Goal: Task Accomplishment & Management: Manage account settings

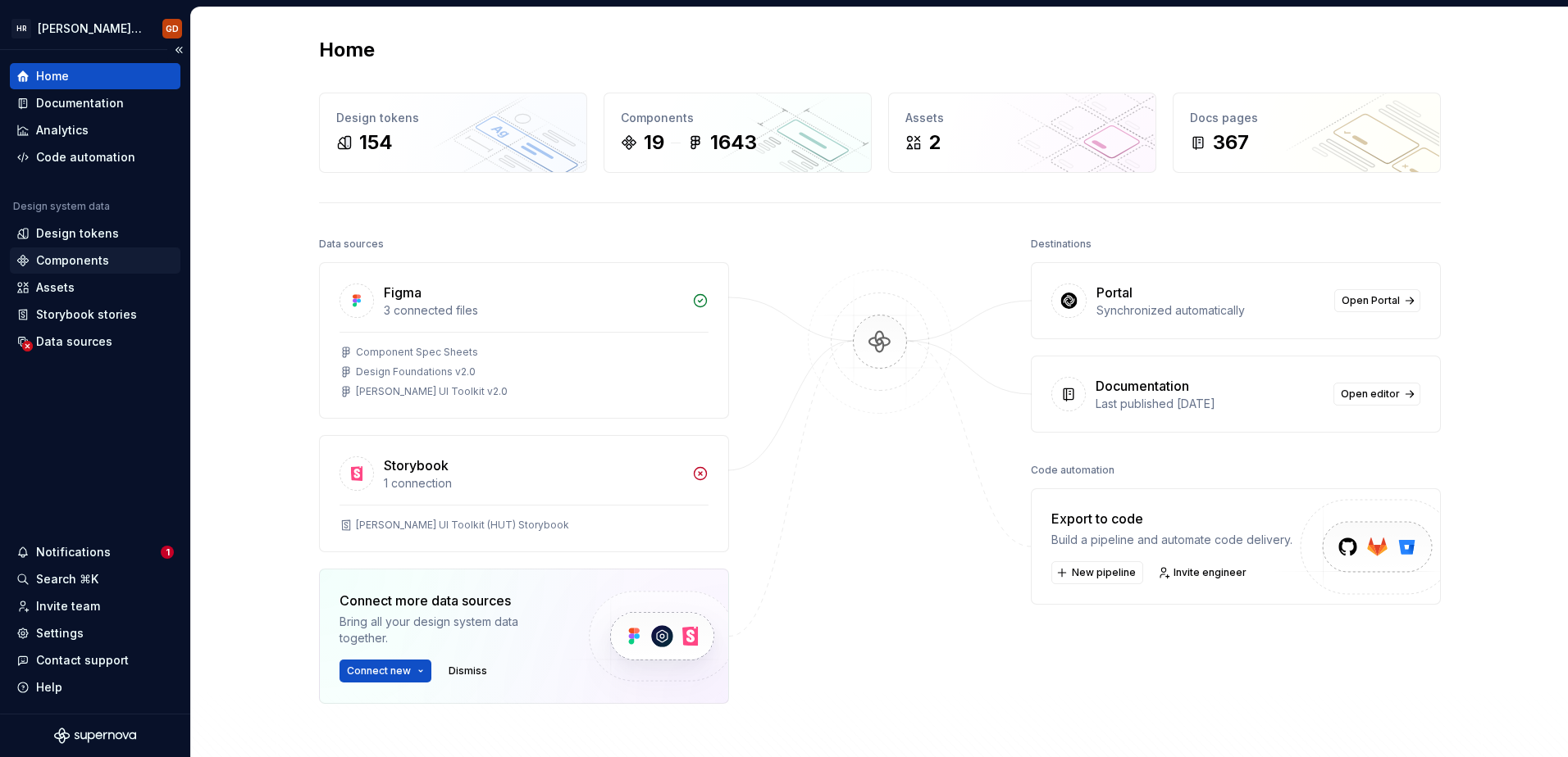
click at [66, 252] on div "Components" at bounding box center [72, 260] width 73 height 17
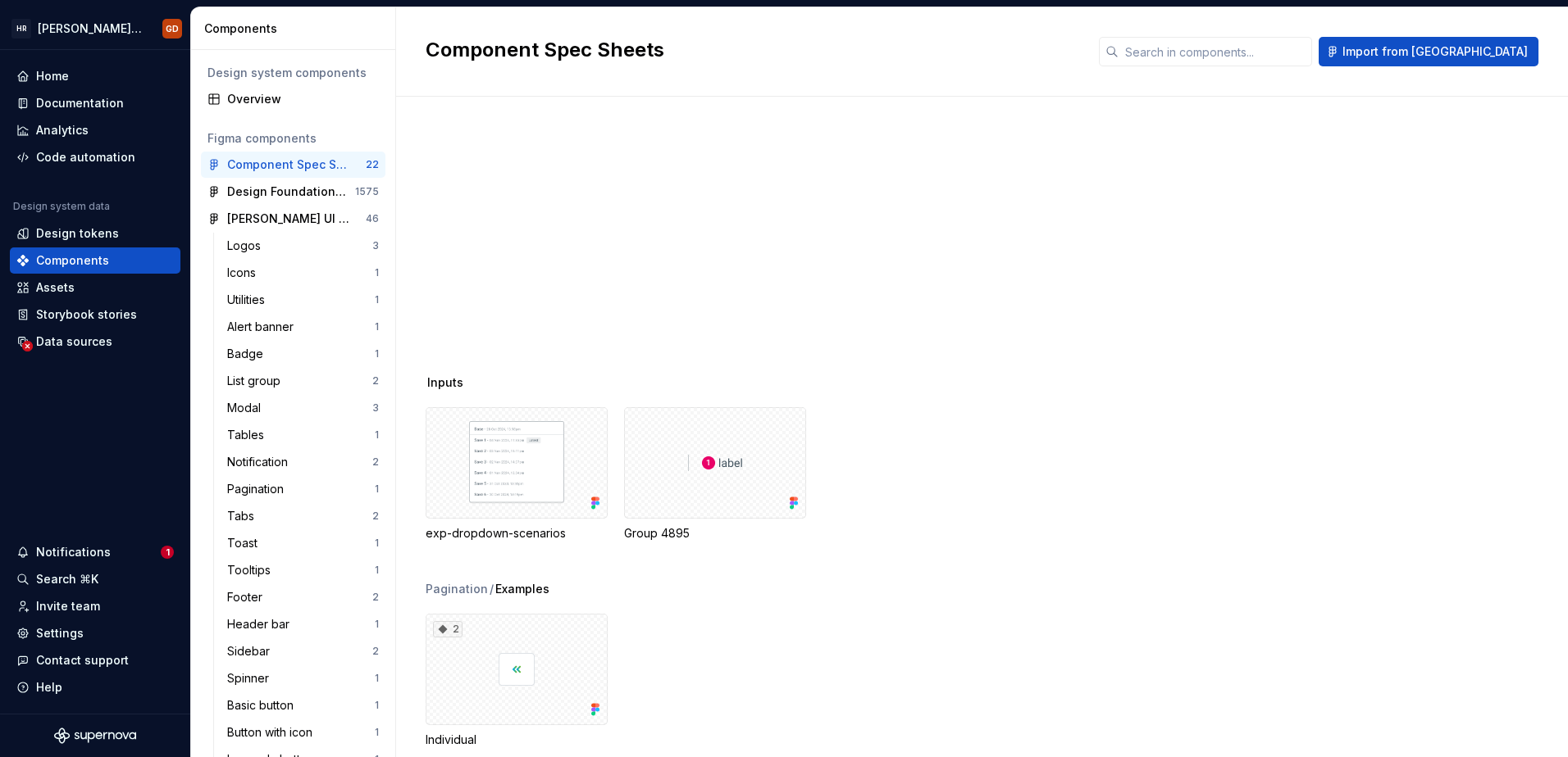
scroll to position [1230, 0]
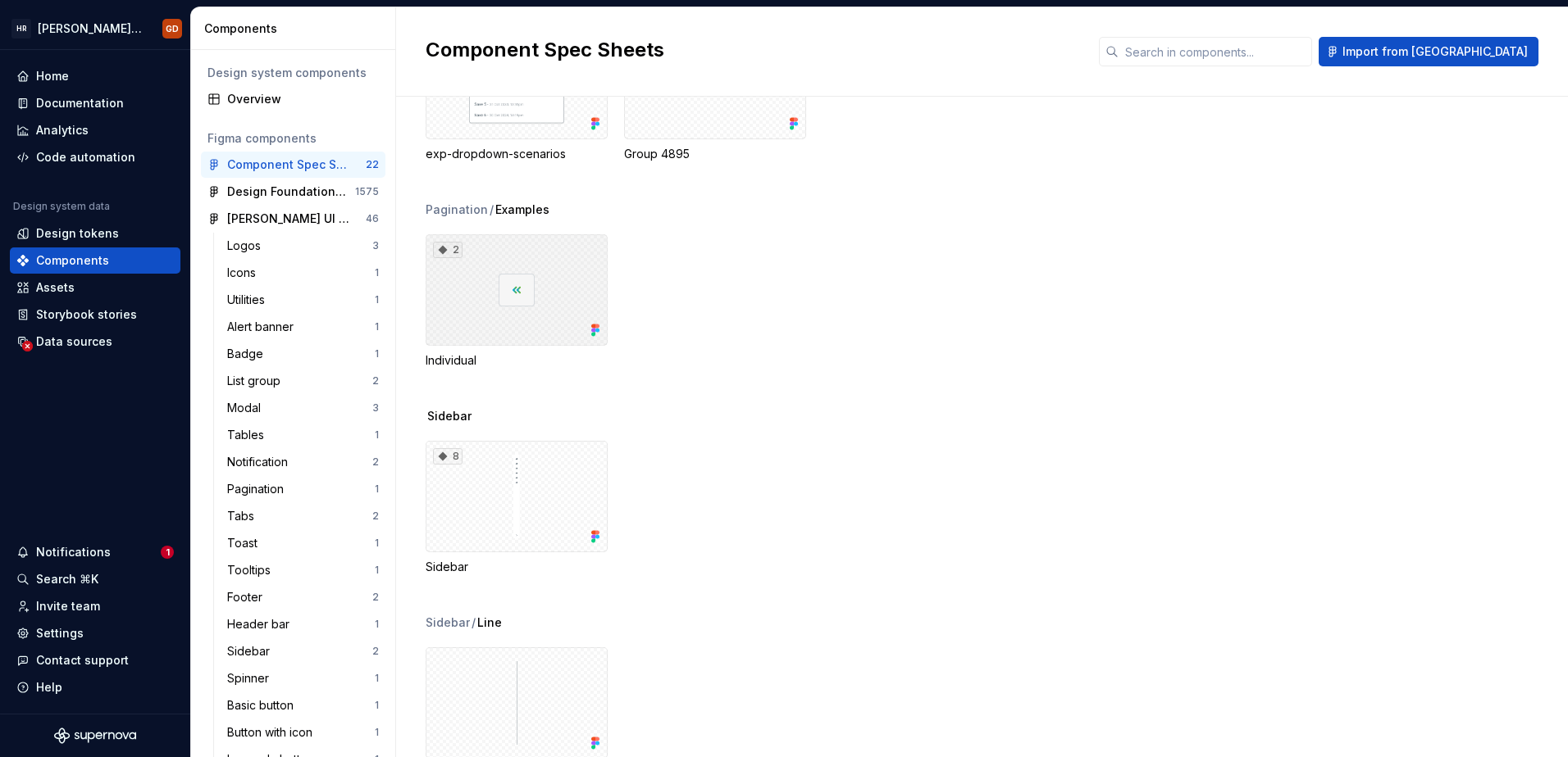
drag, startPoint x: 525, startPoint y: 287, endPoint x: 1017, endPoint y: 384, distance: 501.5
click at [1017, 384] on div "Pagination / Examples 2 Individual" at bounding box center [996, 304] width 1142 height 207
click at [546, 264] on div "2" at bounding box center [516, 290] width 182 height 111
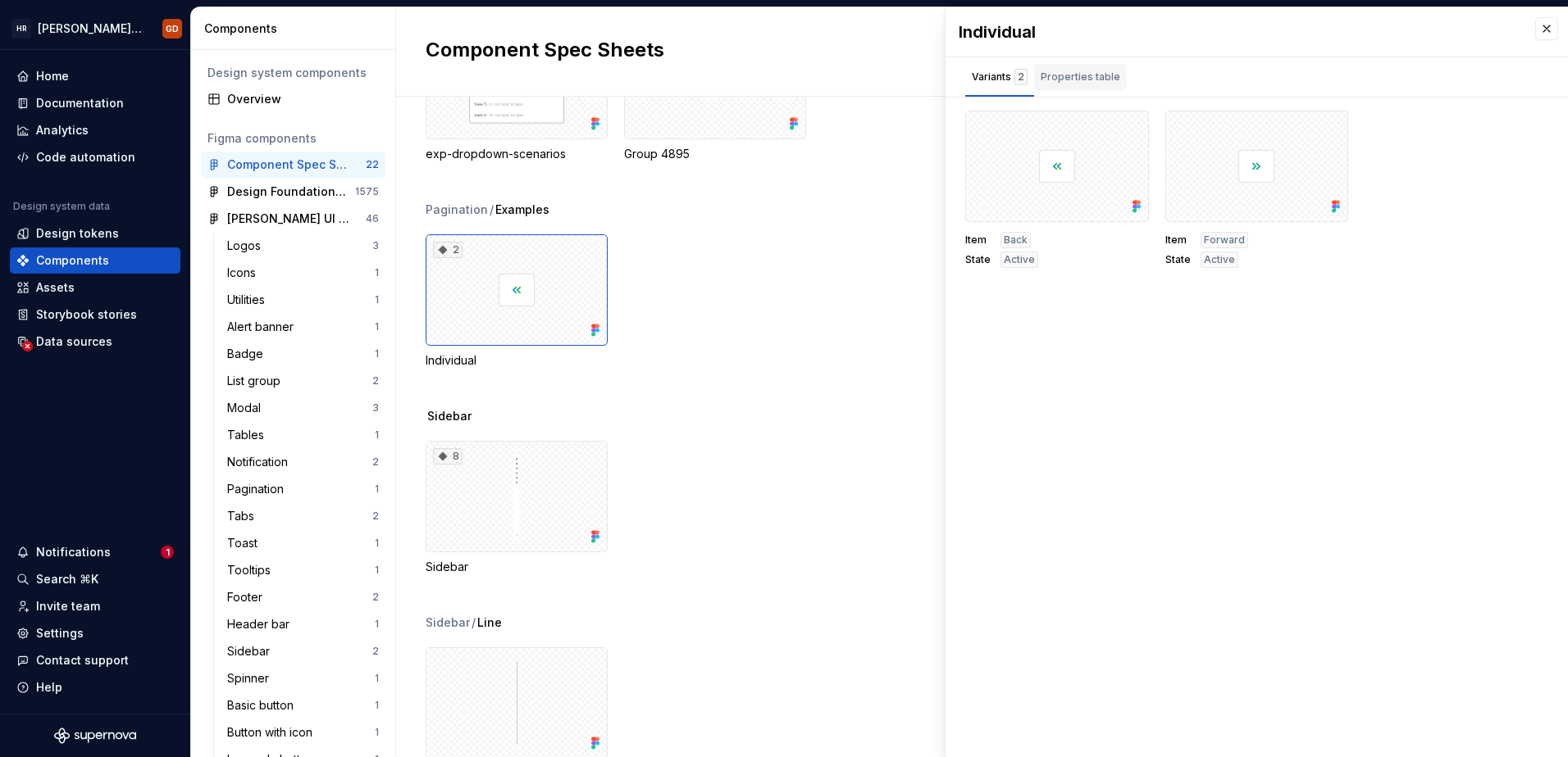
click at [1110, 64] on div "Properties table" at bounding box center [1080, 77] width 93 height 27
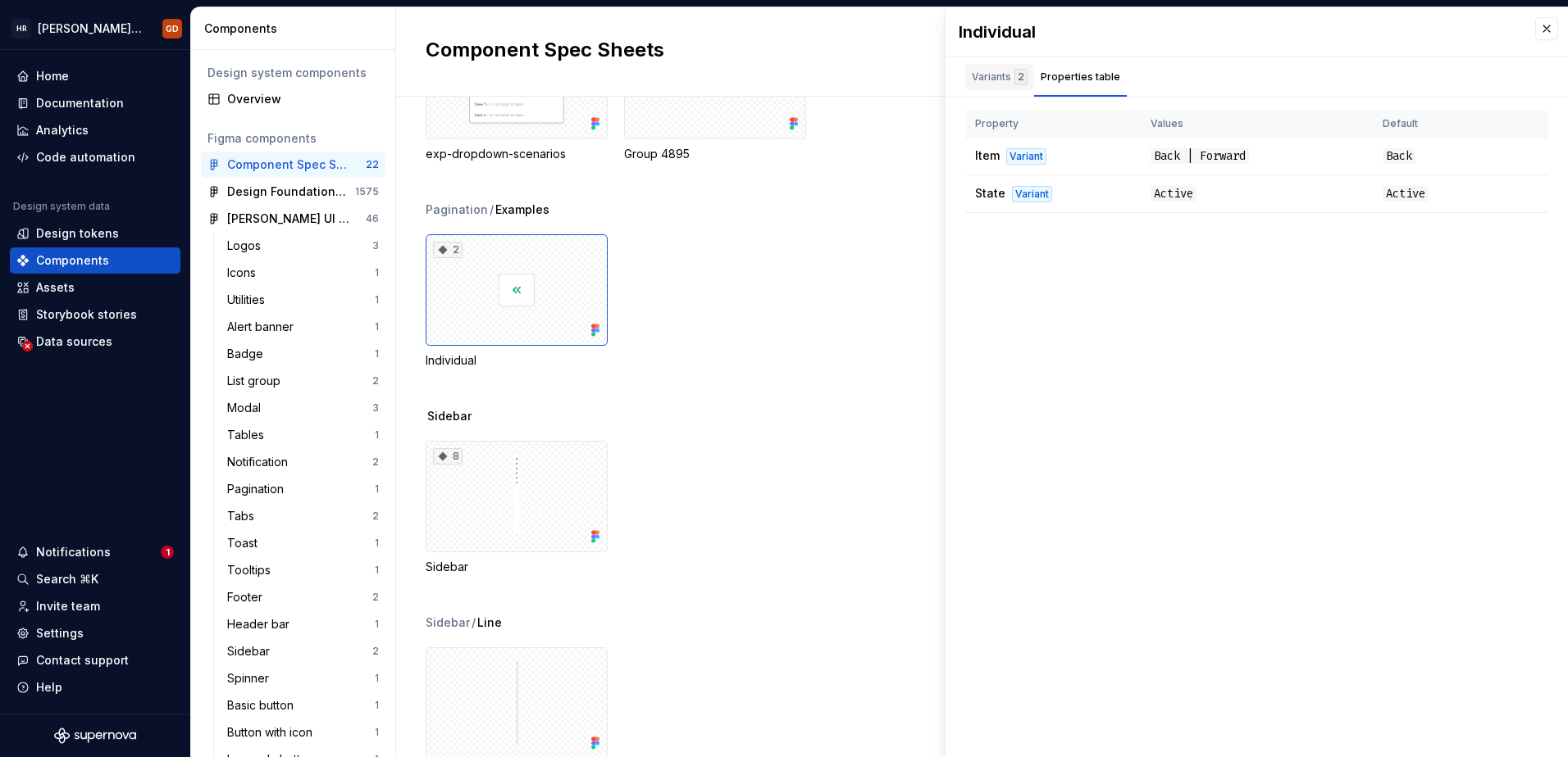
click at [991, 73] on div "Variants 2" at bounding box center [999, 77] width 56 height 17
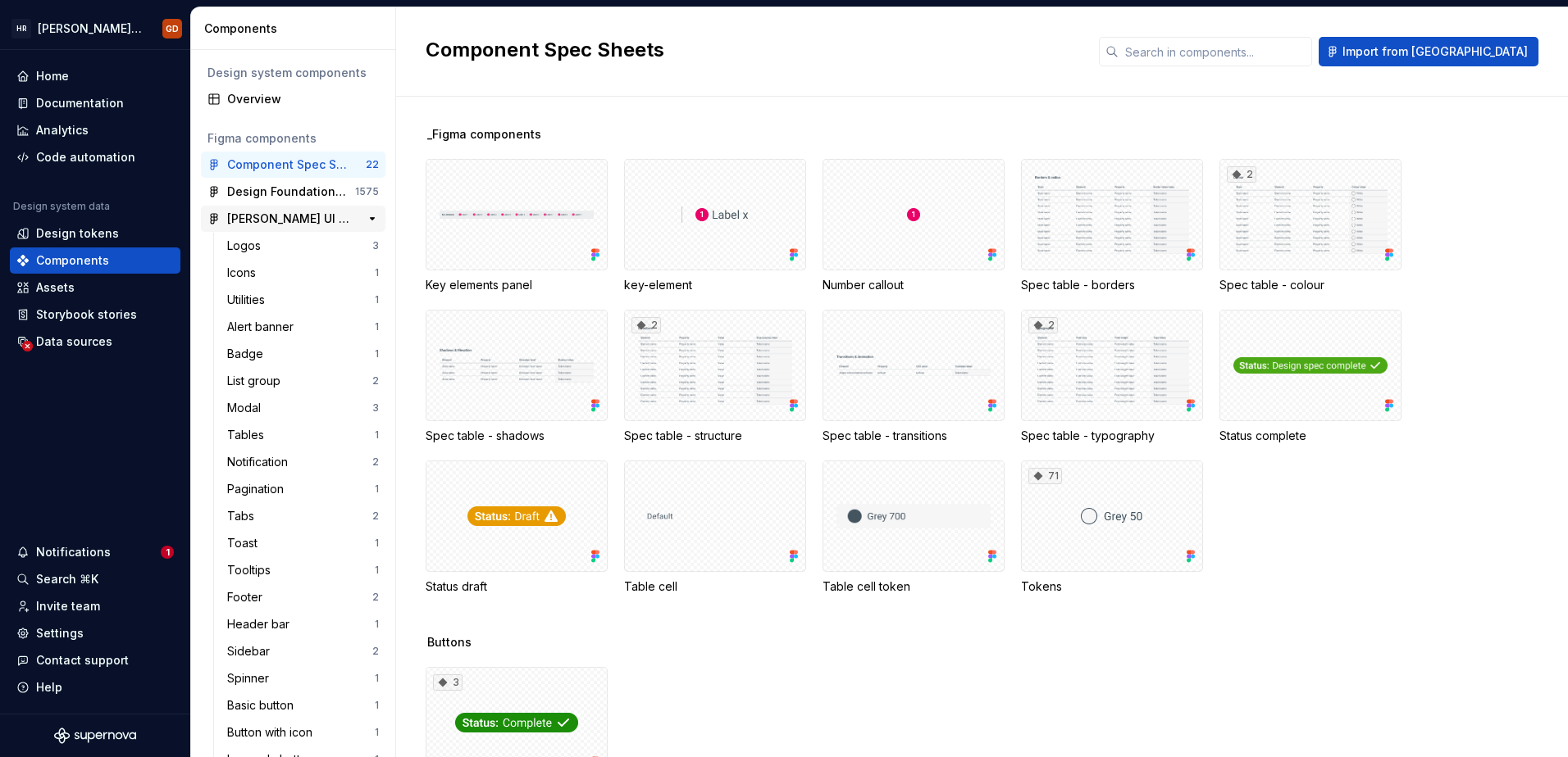
click at [281, 215] on div "[PERSON_NAME] UI Toolkit v2.0" at bounding box center [288, 219] width 122 height 17
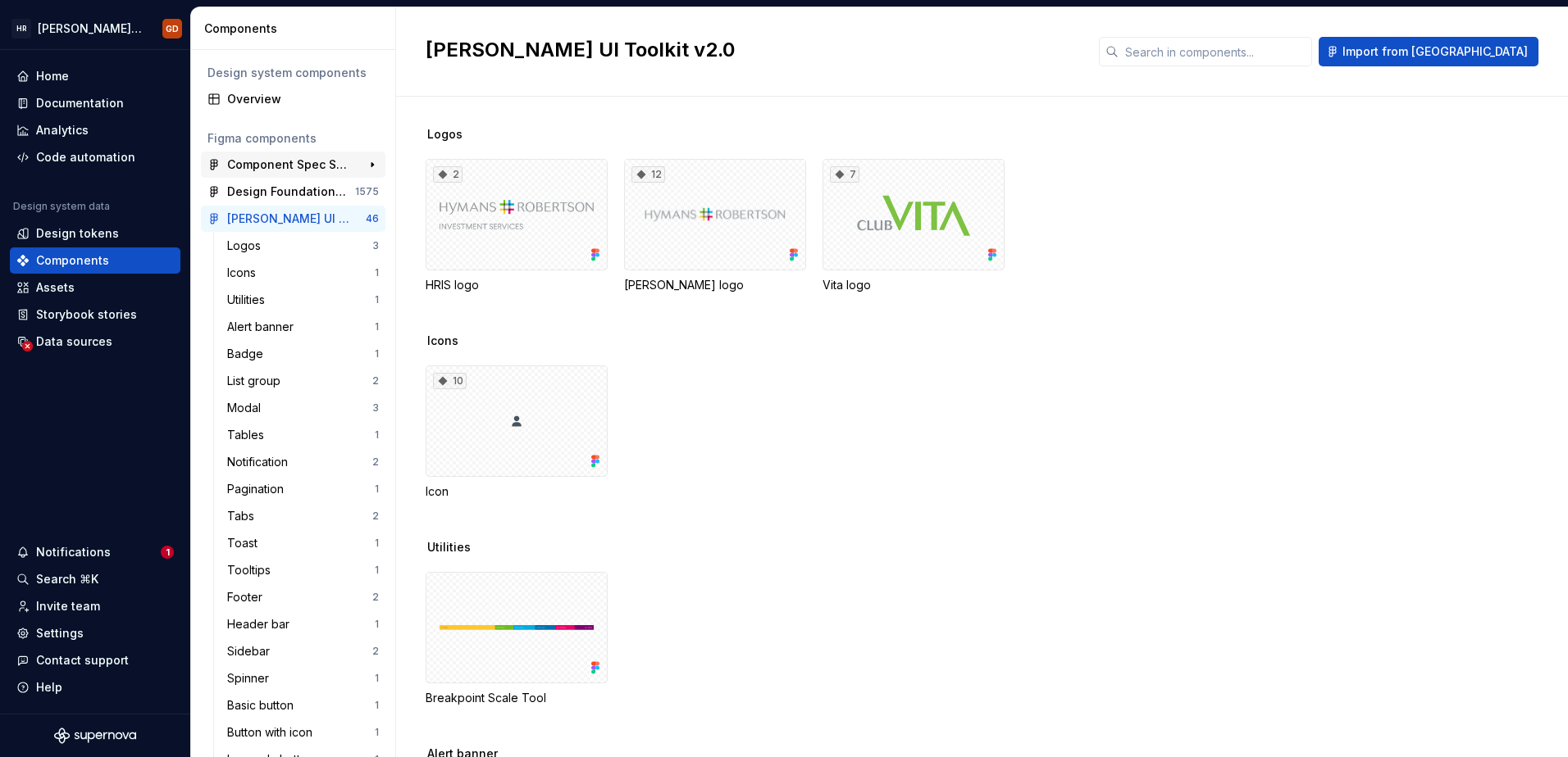
click at [266, 171] on div "Component Spec Sheets" at bounding box center [288, 165] width 122 height 17
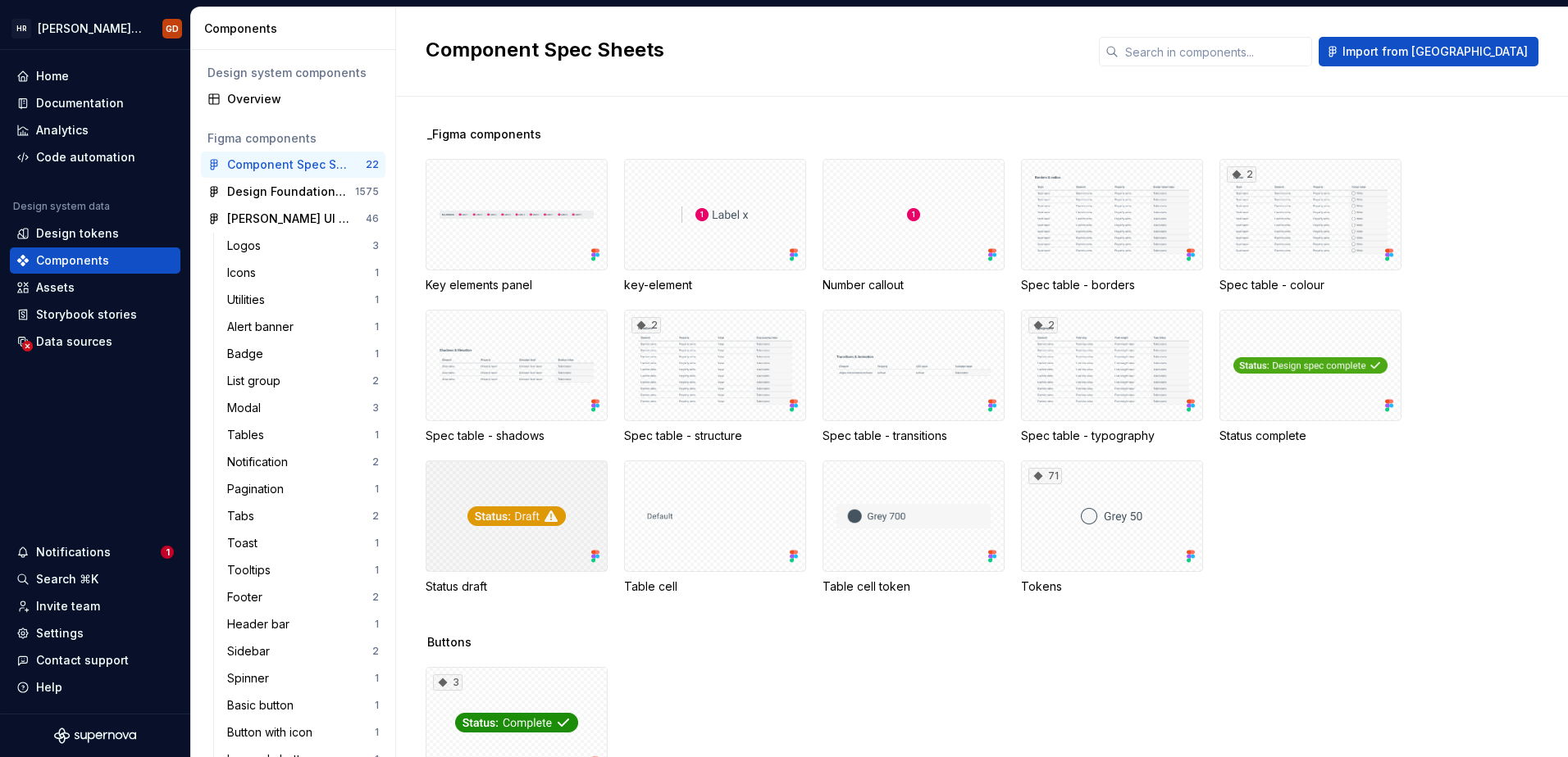
click at [536, 522] on div at bounding box center [516, 516] width 182 height 111
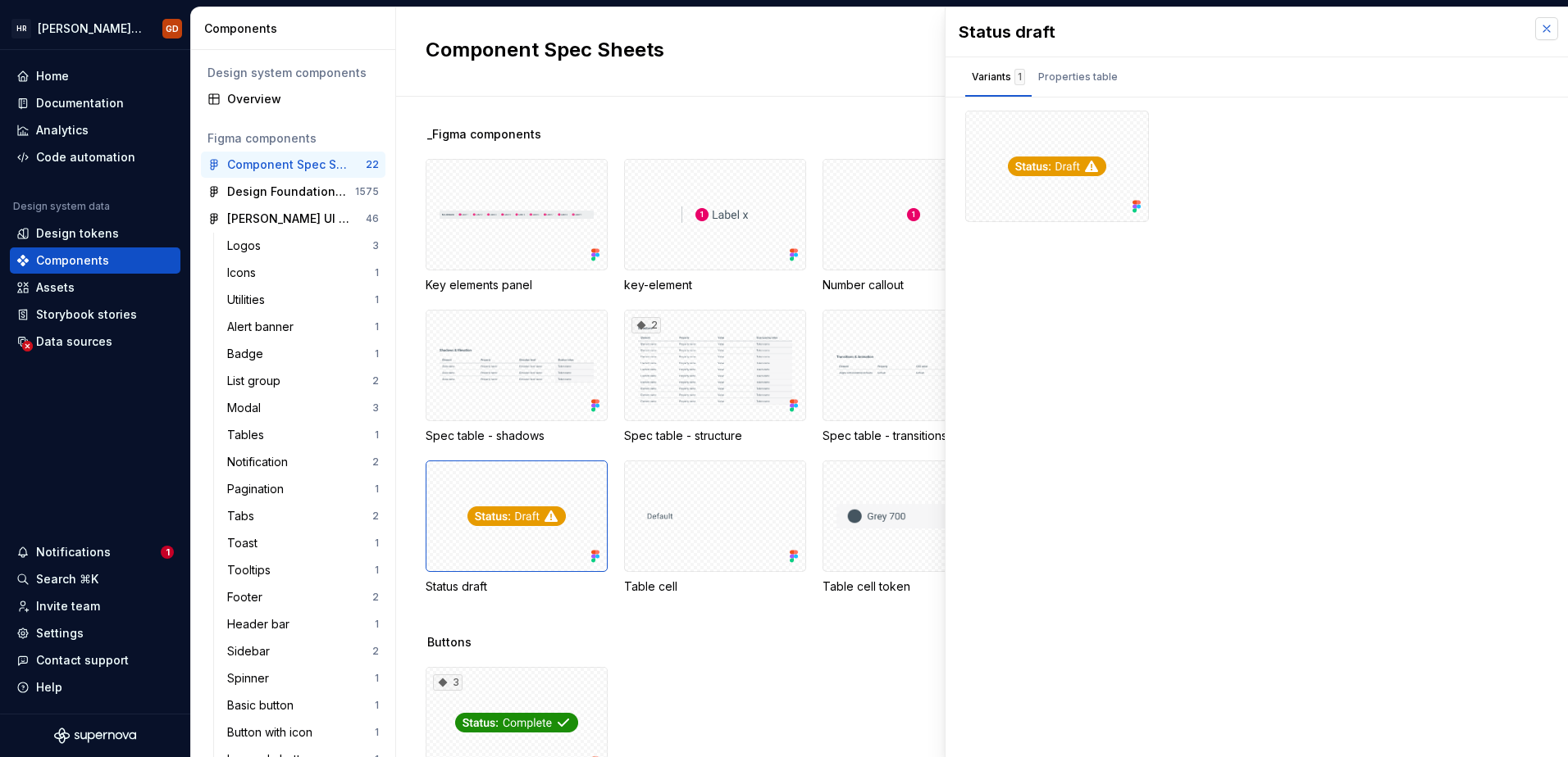
click at [1539, 29] on button "button" at bounding box center [1546, 29] width 23 height 23
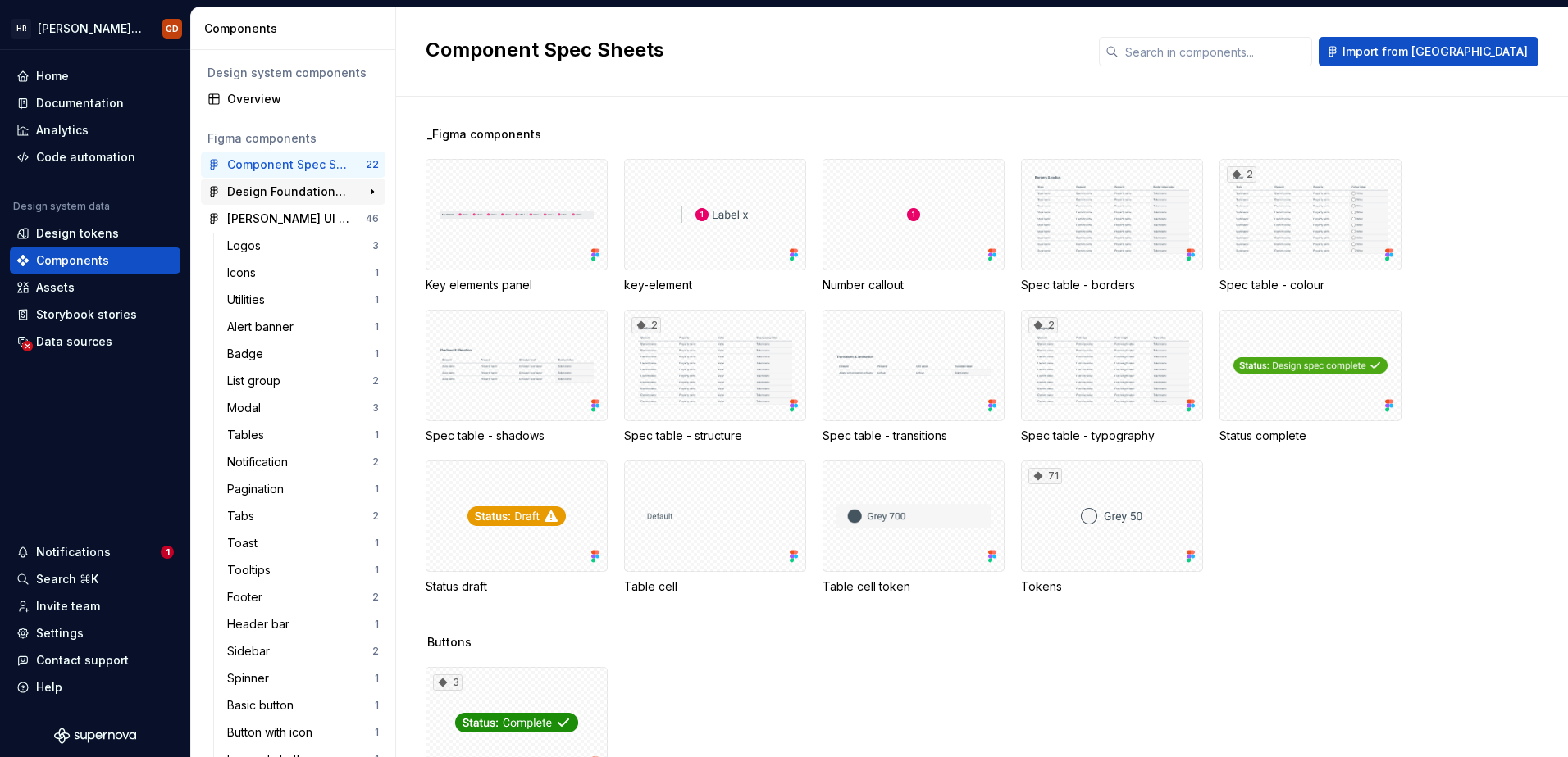
click at [261, 184] on div "Design Foundations v2.0" at bounding box center [288, 192] width 122 height 17
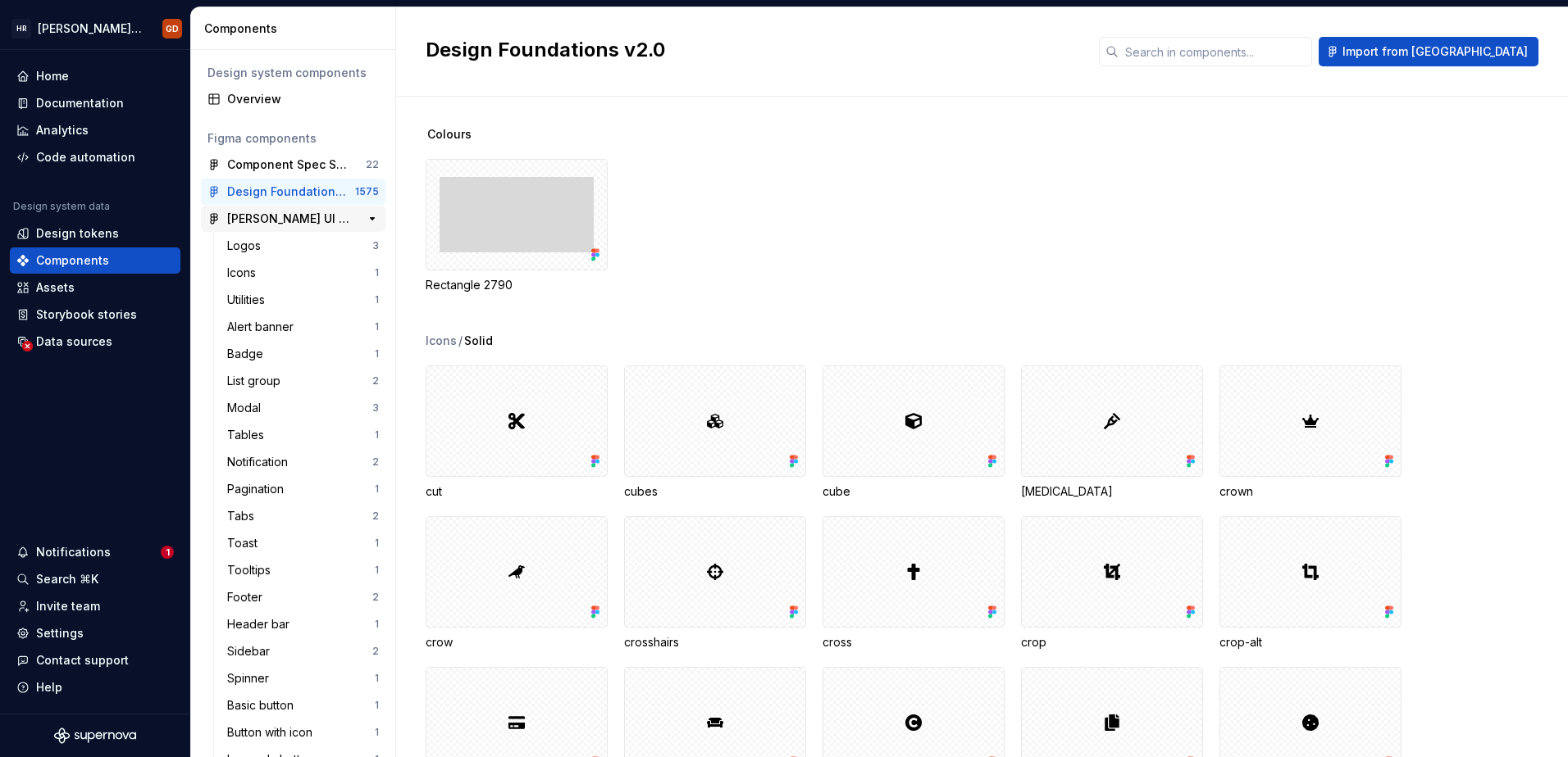
click at [259, 219] on div "[PERSON_NAME] UI Toolkit v2.0" at bounding box center [288, 219] width 122 height 17
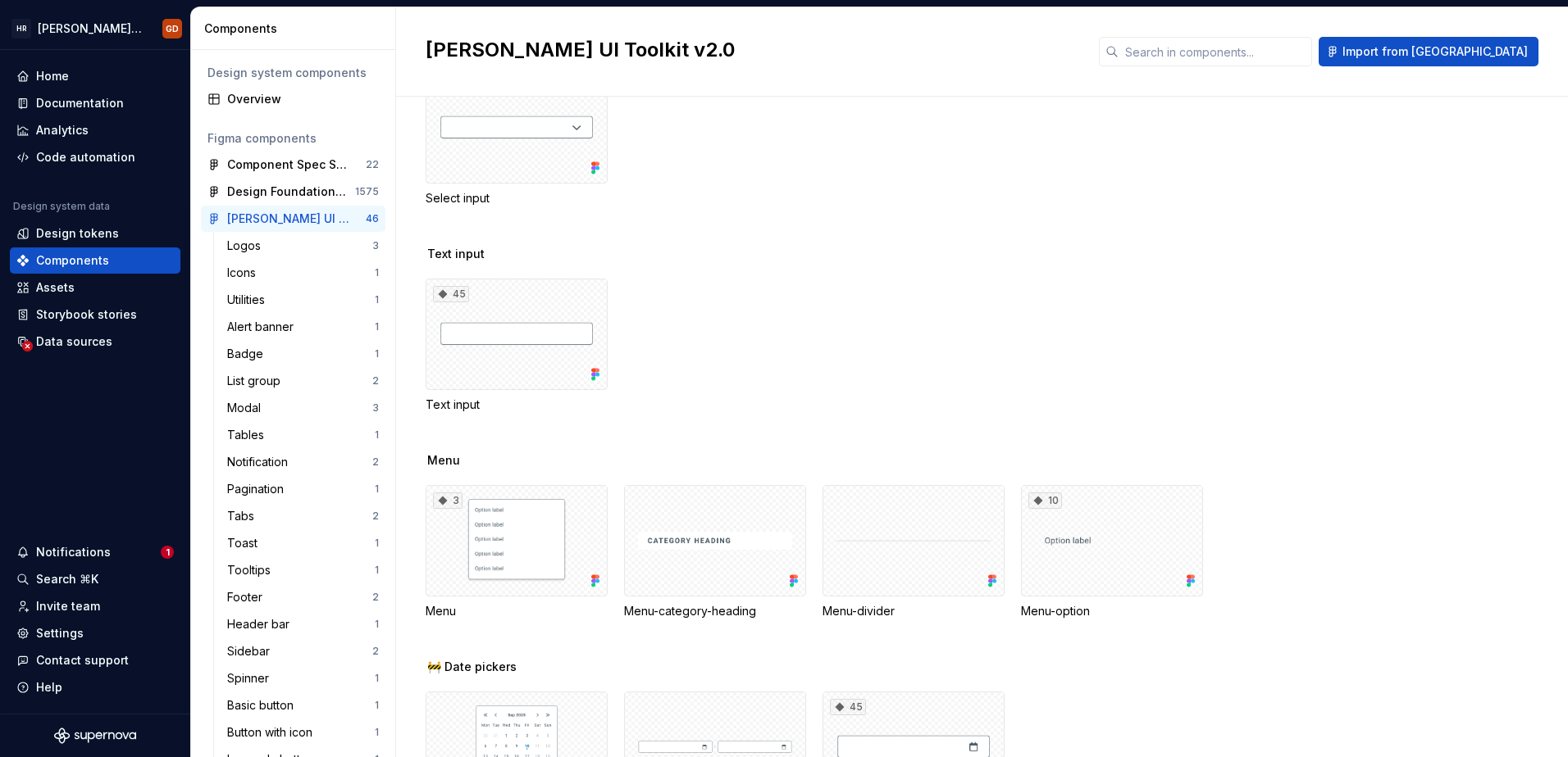
scroll to position [5901, 0]
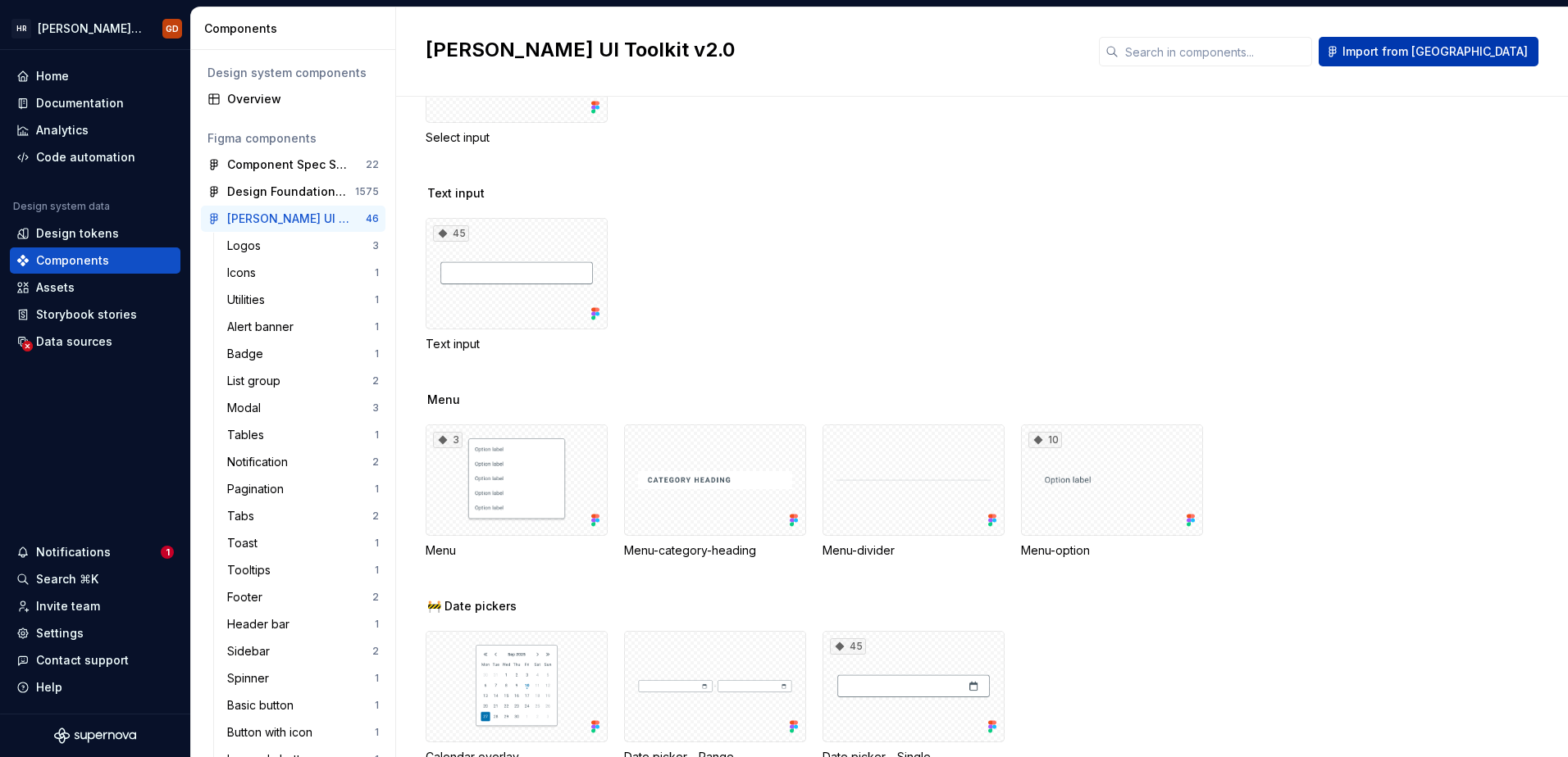
click at [1501, 52] on span "Import from [GEOGRAPHIC_DATA]" at bounding box center [1435, 52] width 185 height 17
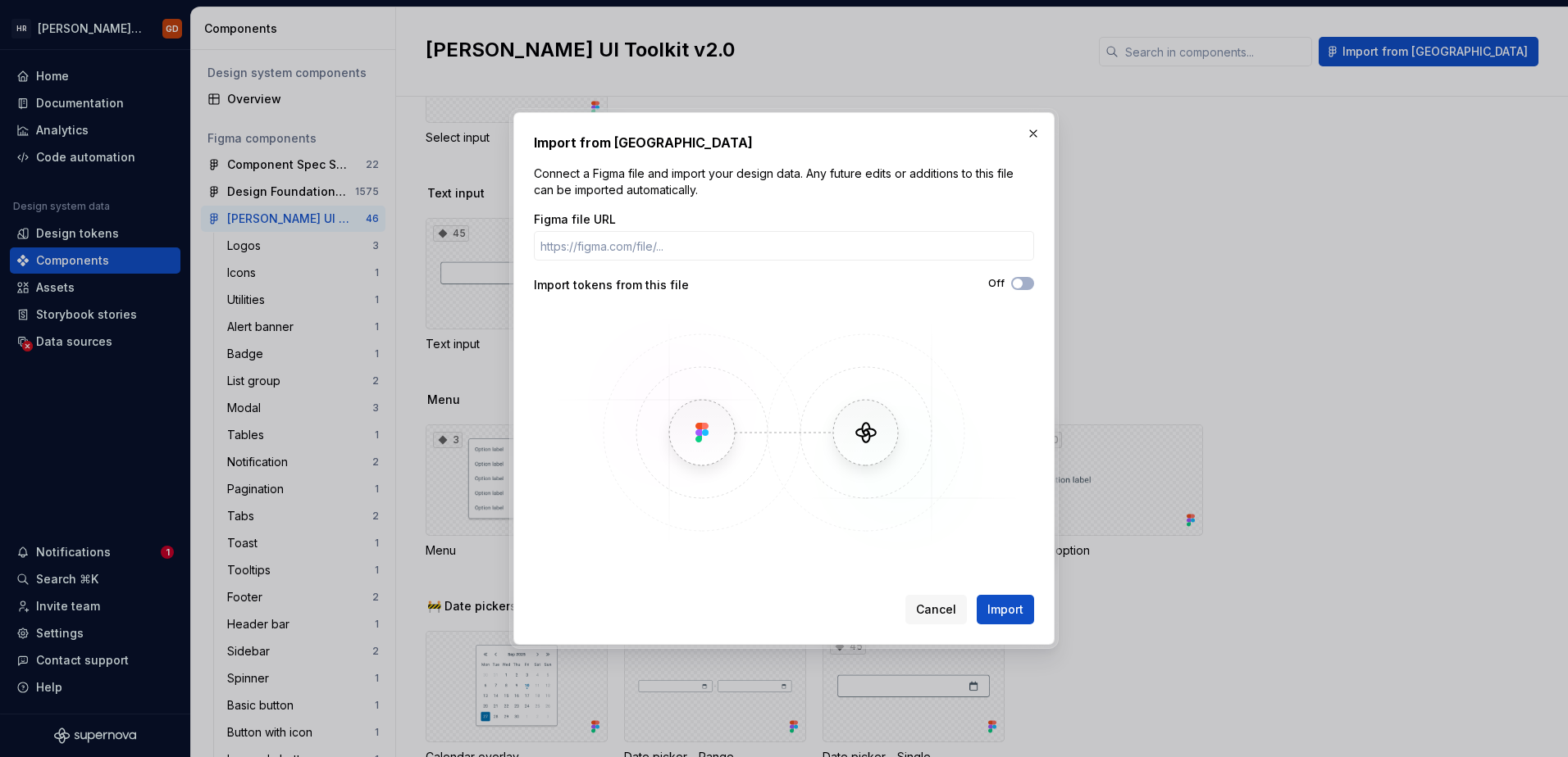
click at [687, 435] on img at bounding box center [783, 432] width 476 height 246
click at [938, 609] on span "Cancel" at bounding box center [936, 610] width 40 height 17
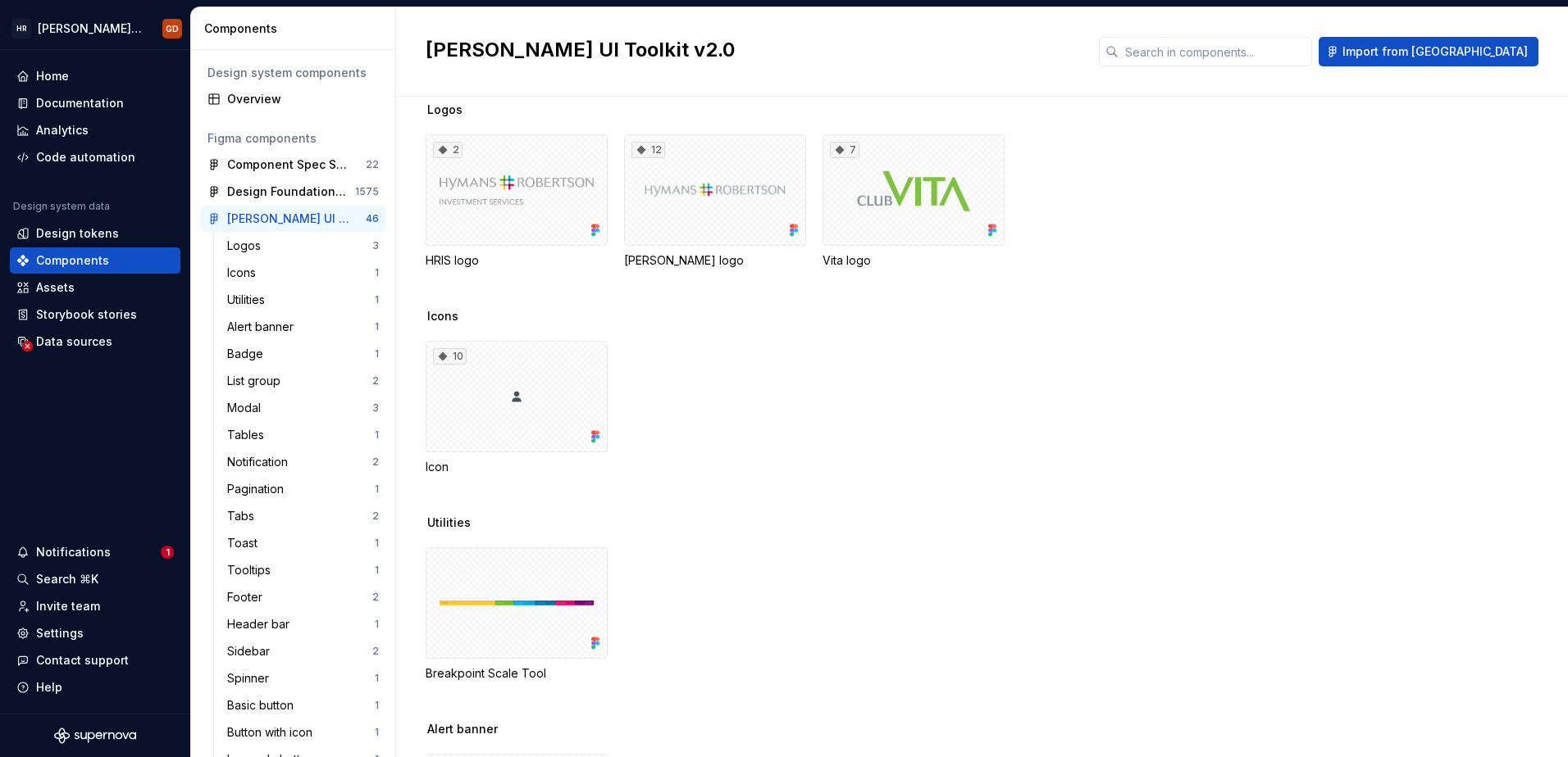
scroll to position [0, 0]
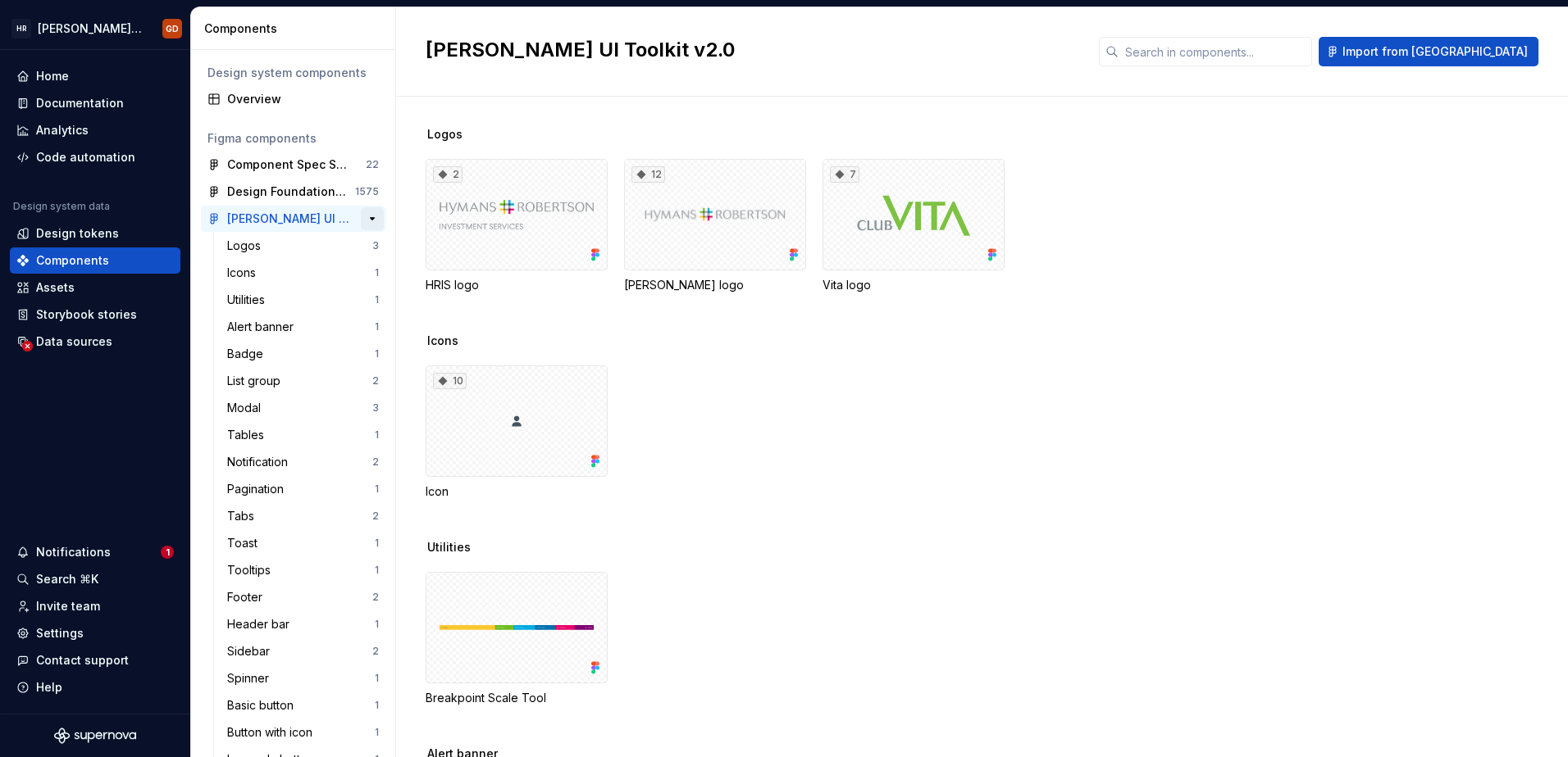
click at [361, 214] on button "button" at bounding box center [372, 218] width 23 height 23
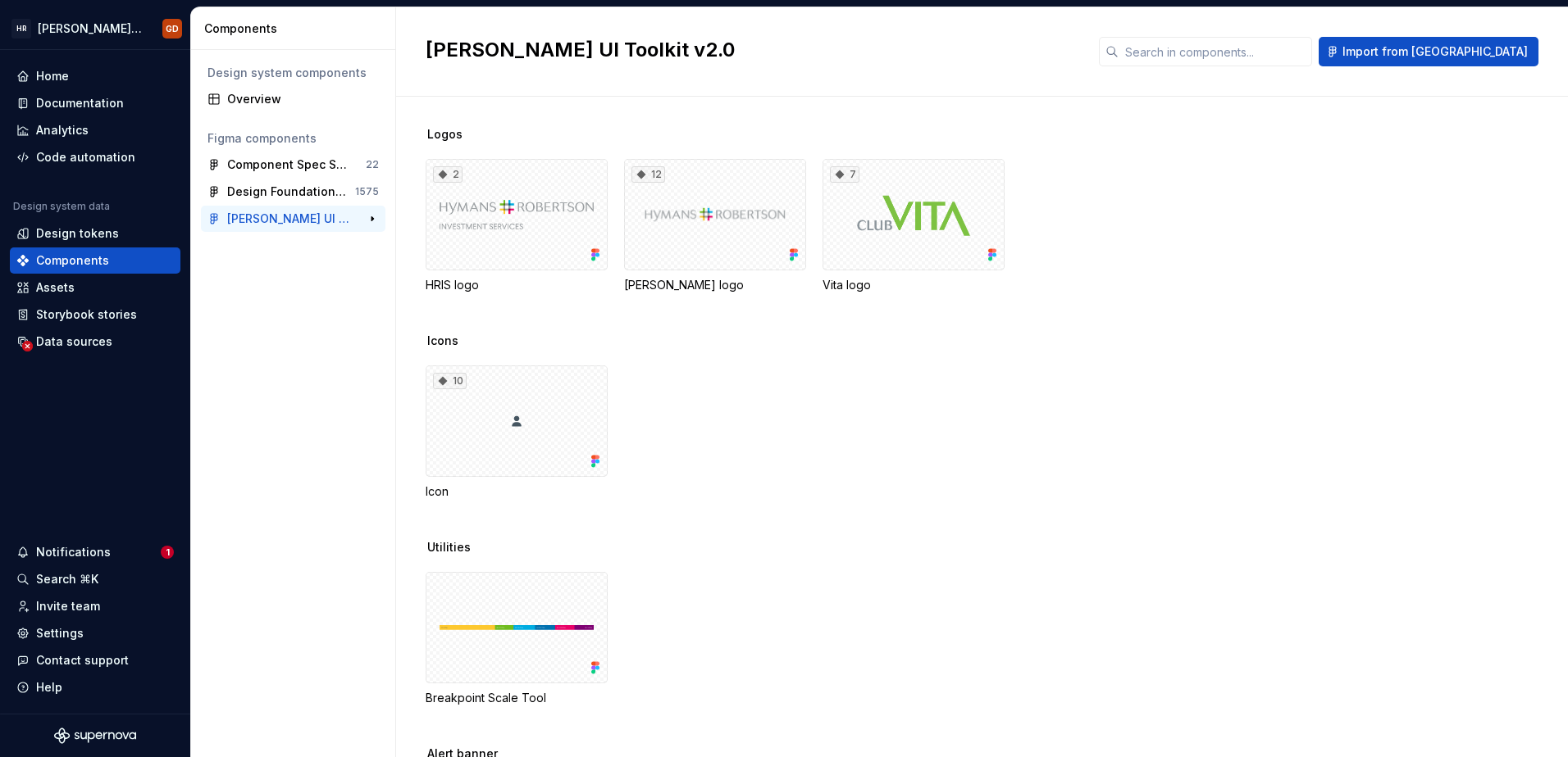
click at [360, 214] on div "46" at bounding box center [364, 218] width 29 height 23
click at [258, 103] on div "Overview" at bounding box center [303, 99] width 152 height 17
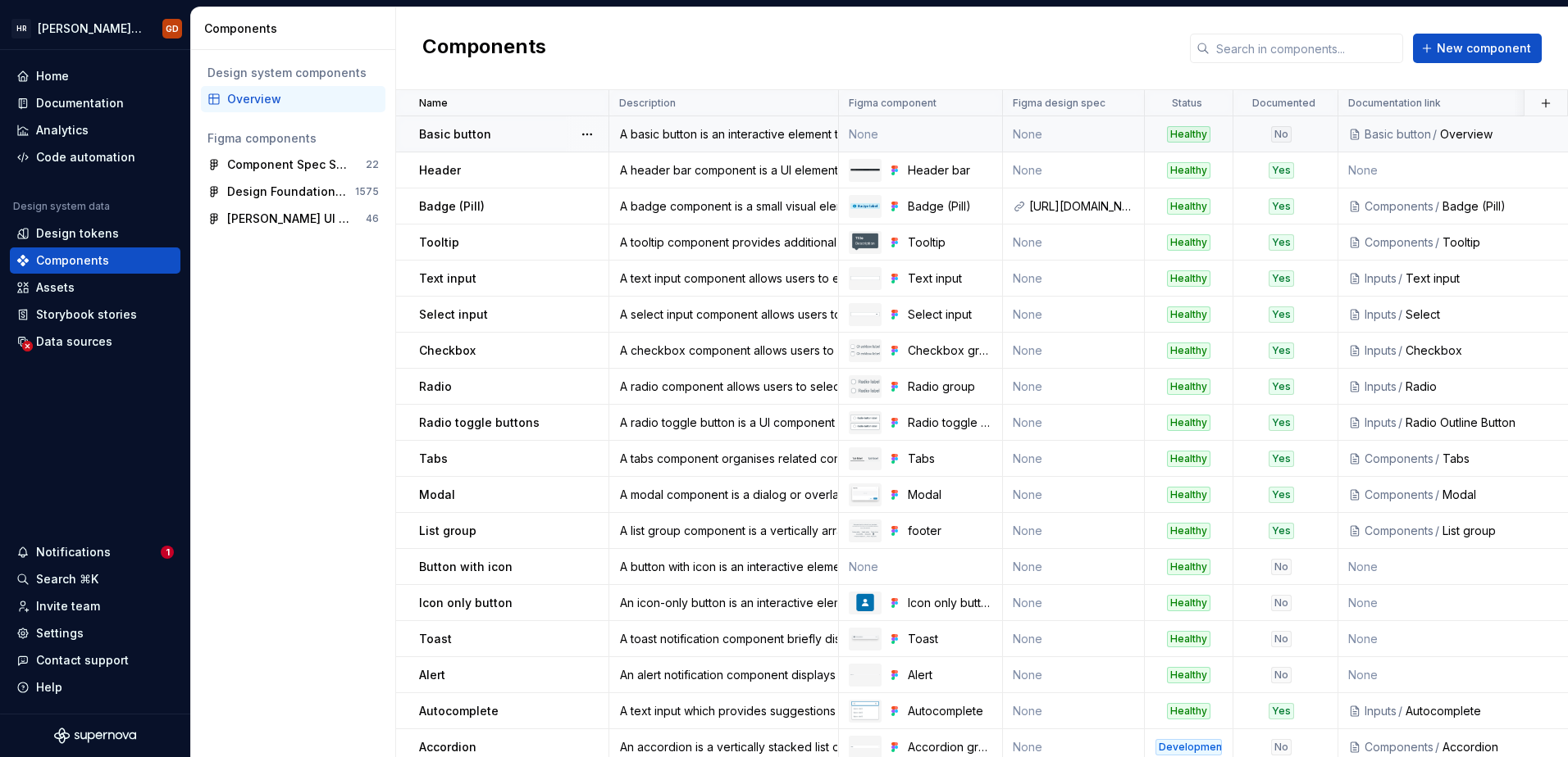
click at [900, 131] on td "None" at bounding box center [921, 134] width 164 height 36
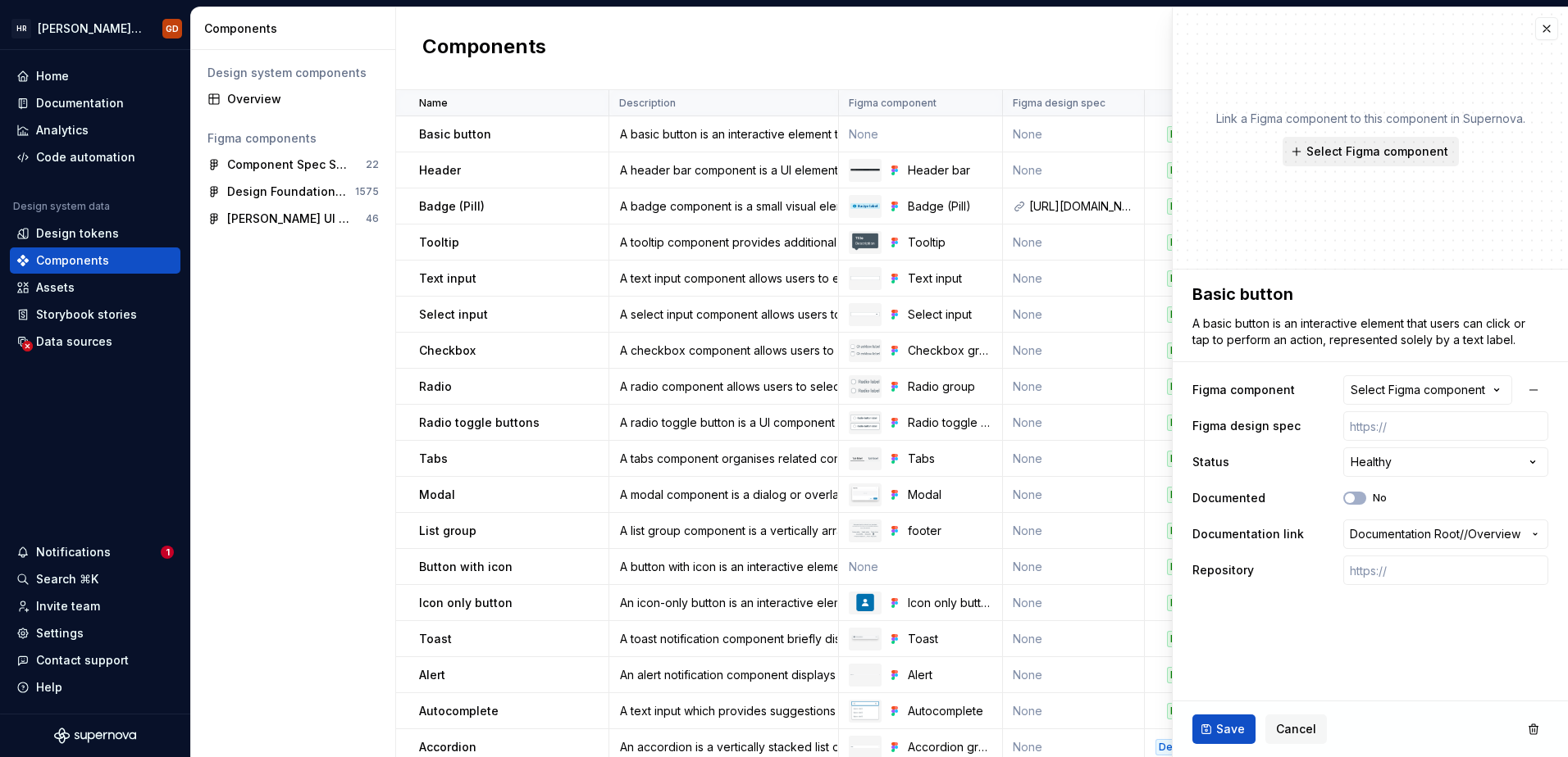
click at [1384, 154] on span "Select Figma component" at bounding box center [1378, 152] width 142 height 17
type textarea "*"
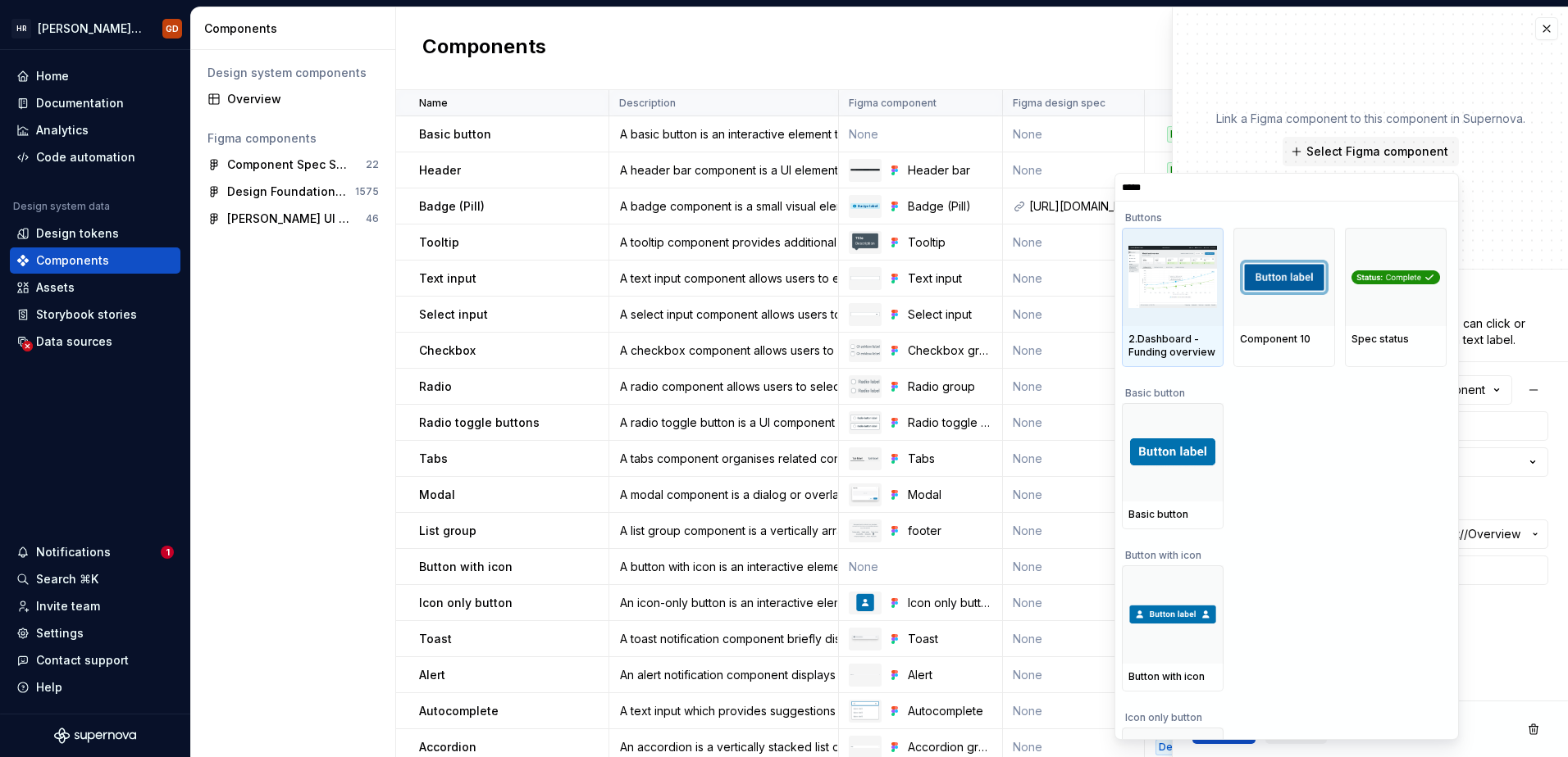
type input "******"
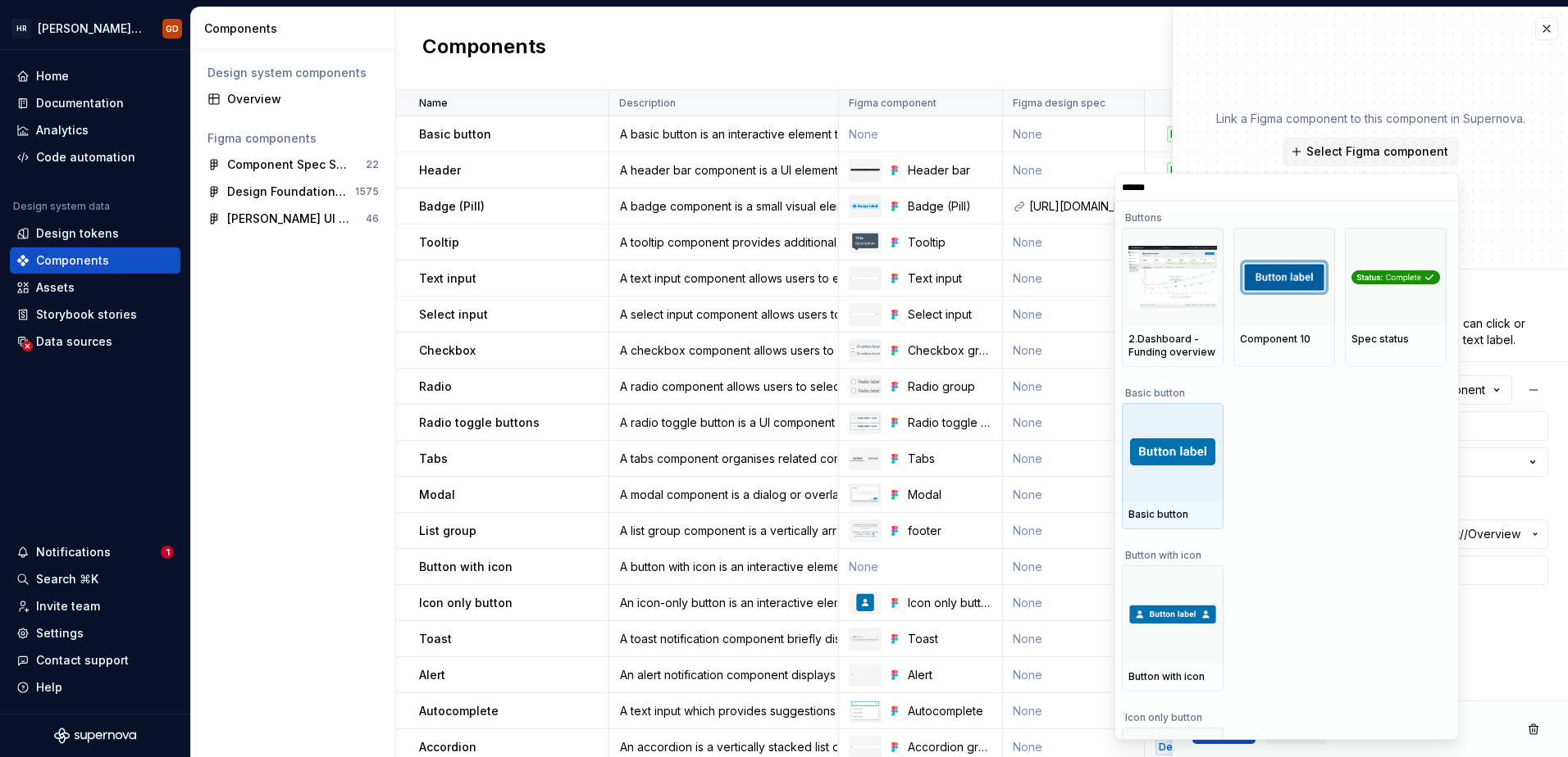
click at [1188, 435] on div at bounding box center [1172, 452] width 101 height 98
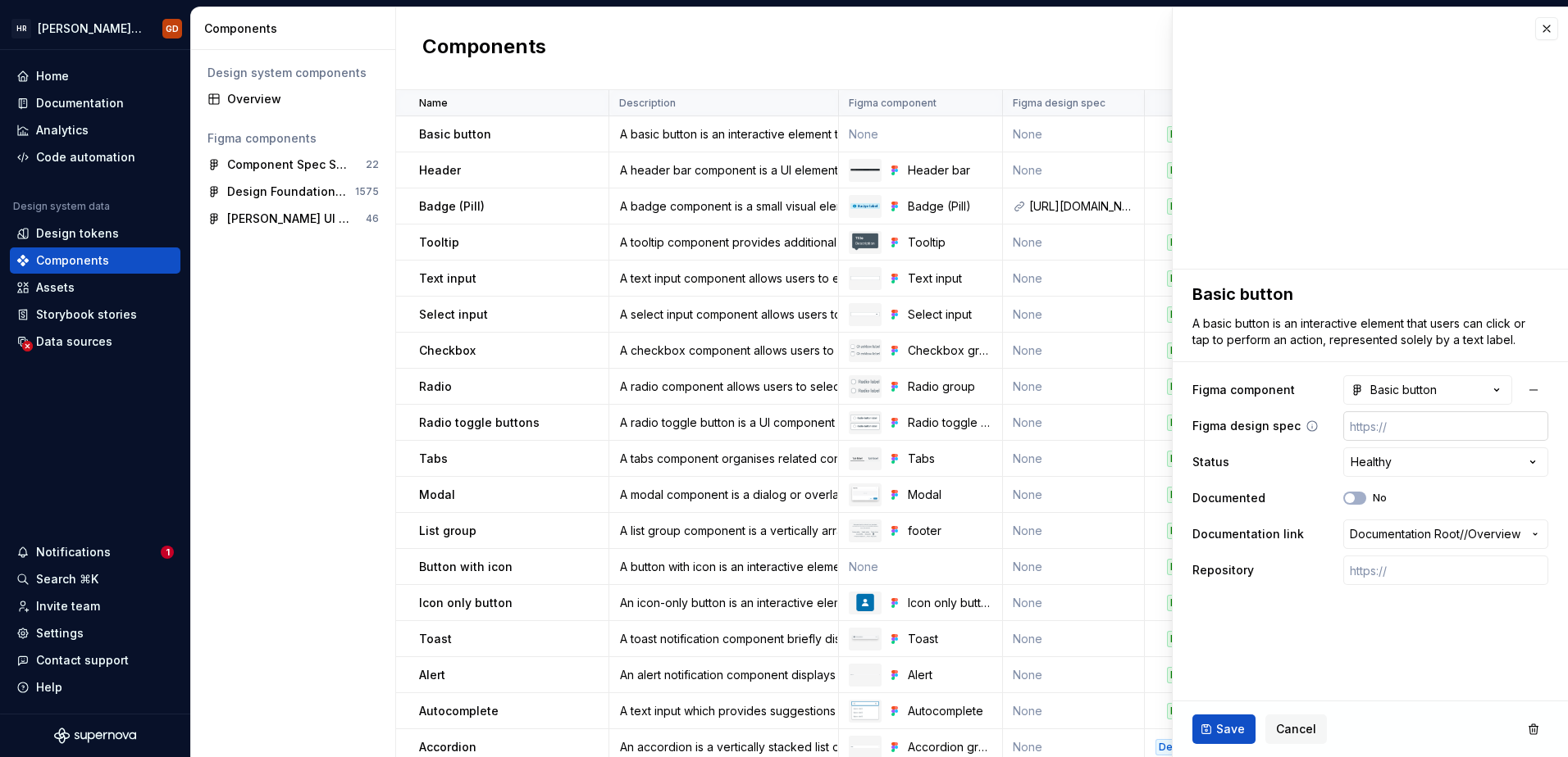
click at [1383, 431] on input "text" at bounding box center [1446, 426] width 205 height 29
click at [1233, 425] on label "Figma design spec" at bounding box center [1247, 426] width 109 height 17
click at [1348, 499] on span "button" at bounding box center [1349, 498] width 10 height 10
type textarea "*"
click at [1440, 545] on button "Documentation Root / / Overview" at bounding box center [1446, 534] width 205 height 29
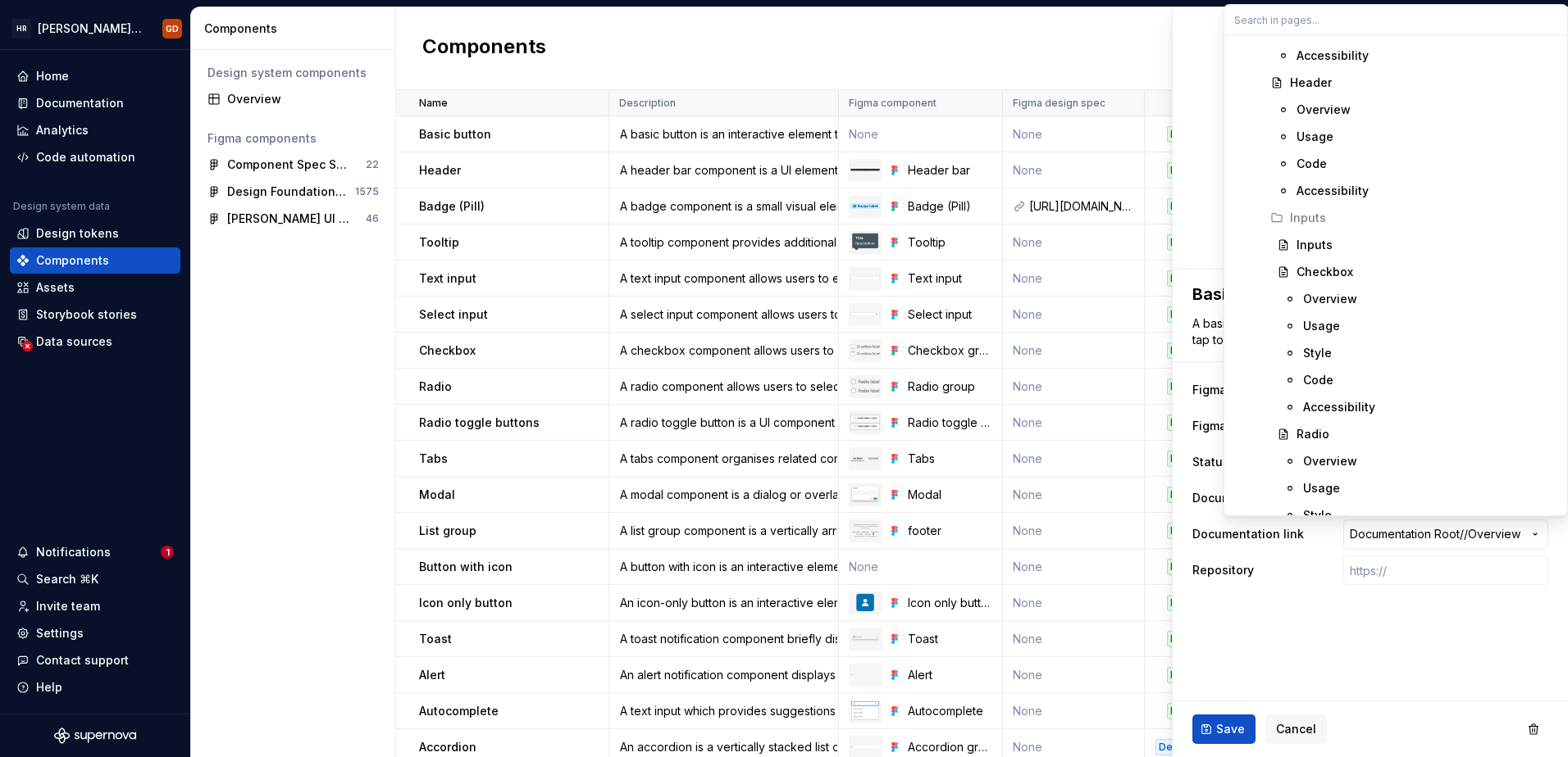
scroll to position [8360, 0]
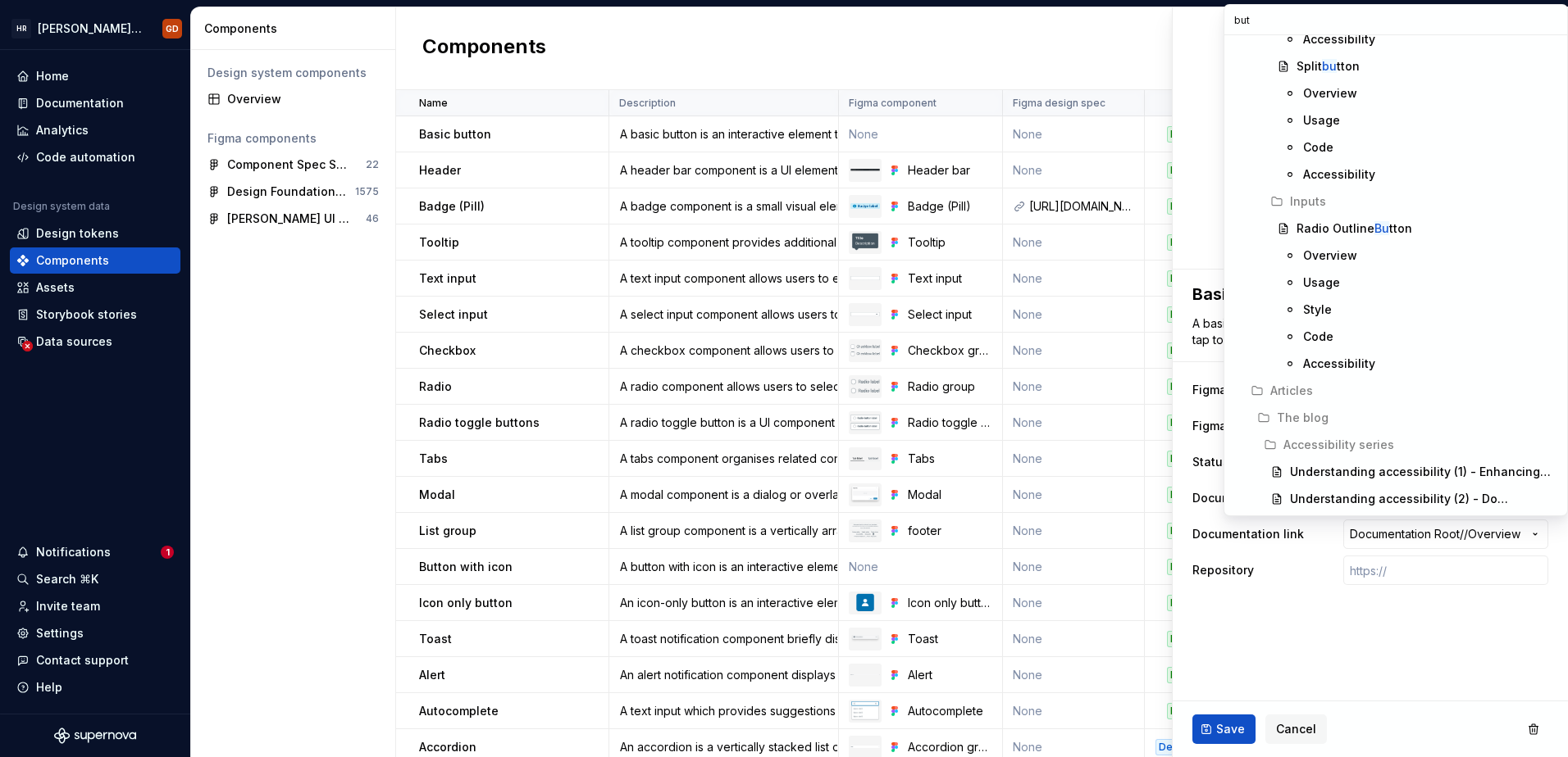
type input "butt"
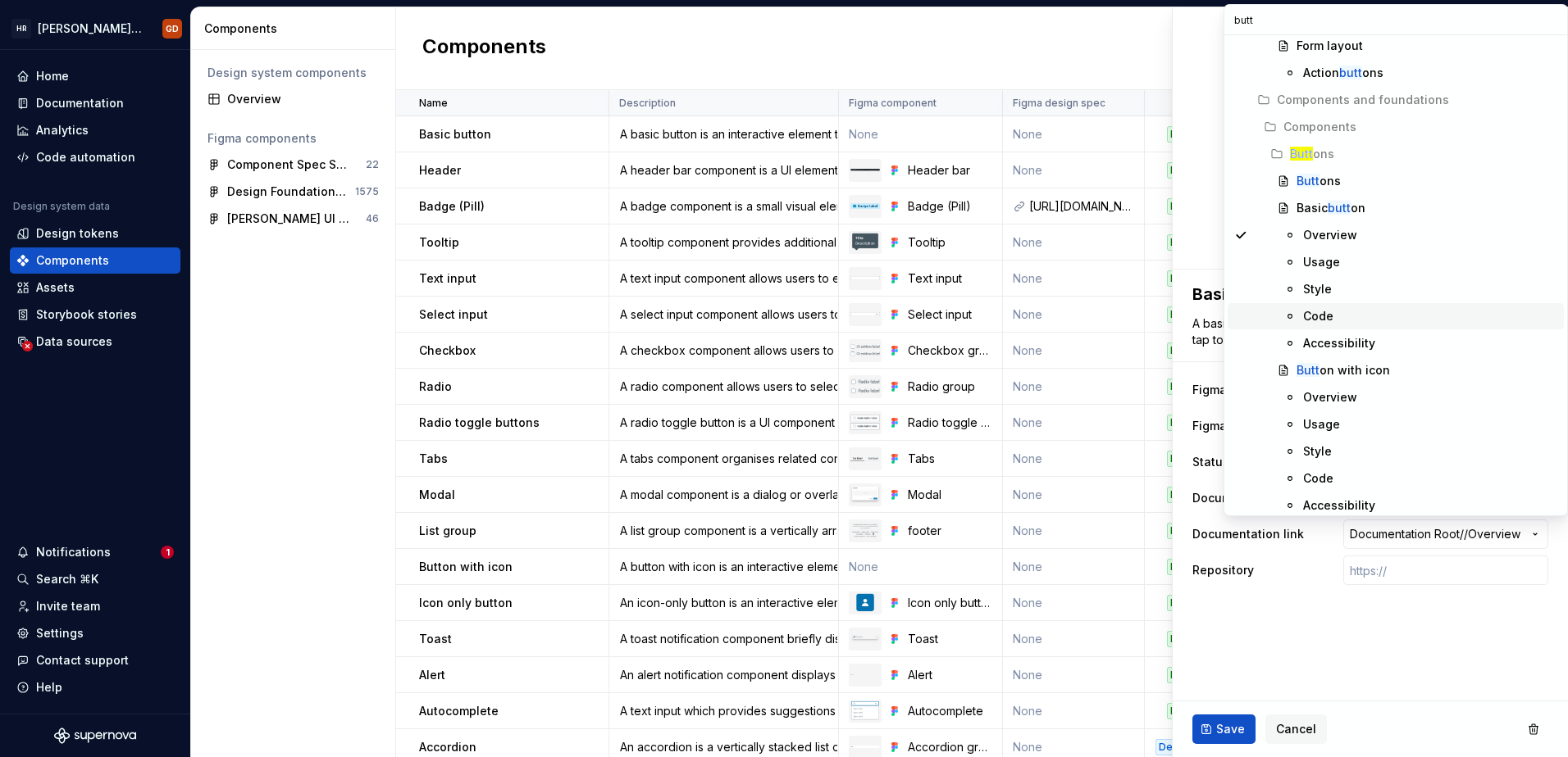
scroll to position [86, 0]
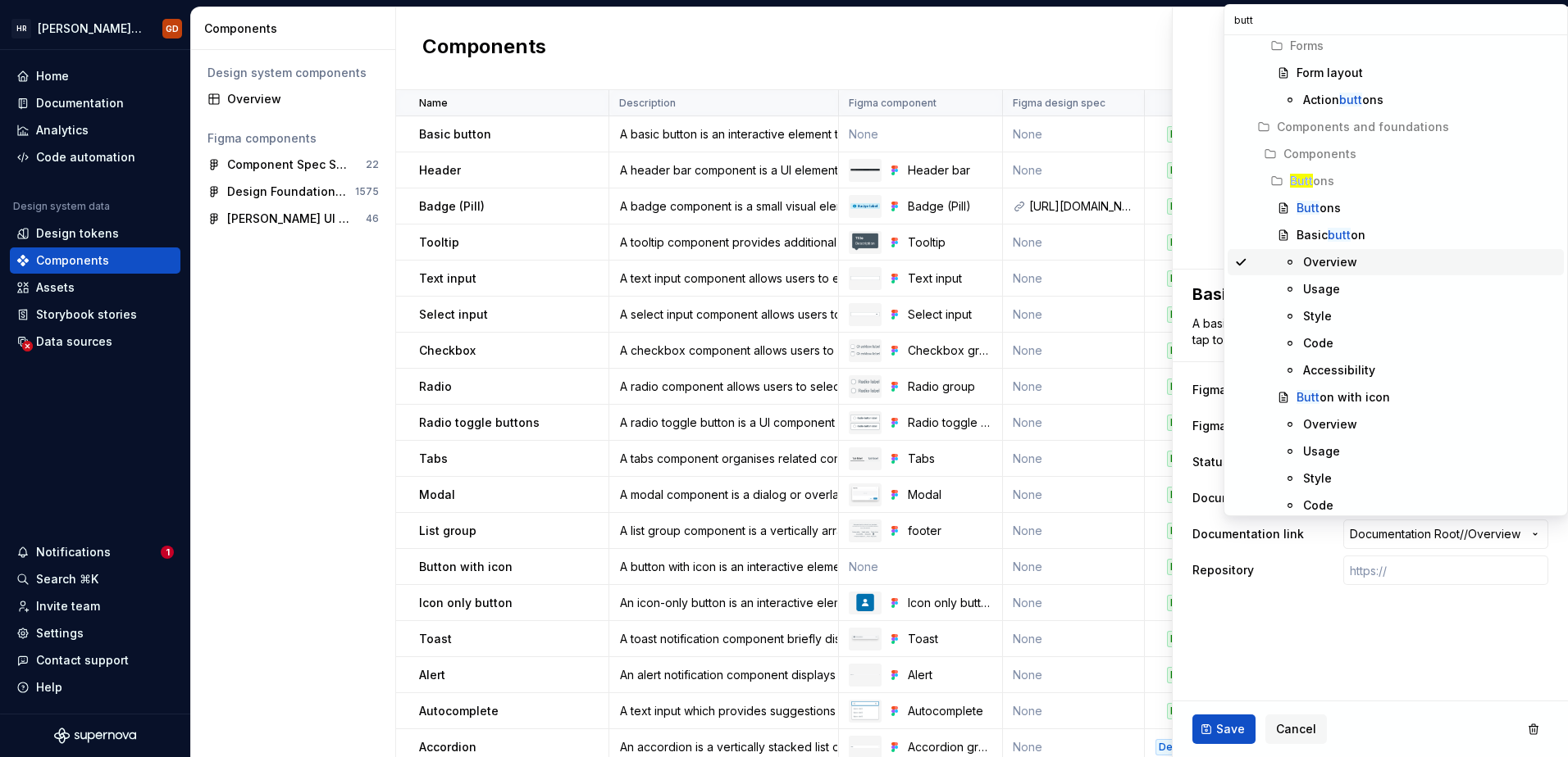
click at [1341, 264] on div "Overview" at bounding box center [1330, 262] width 54 height 17
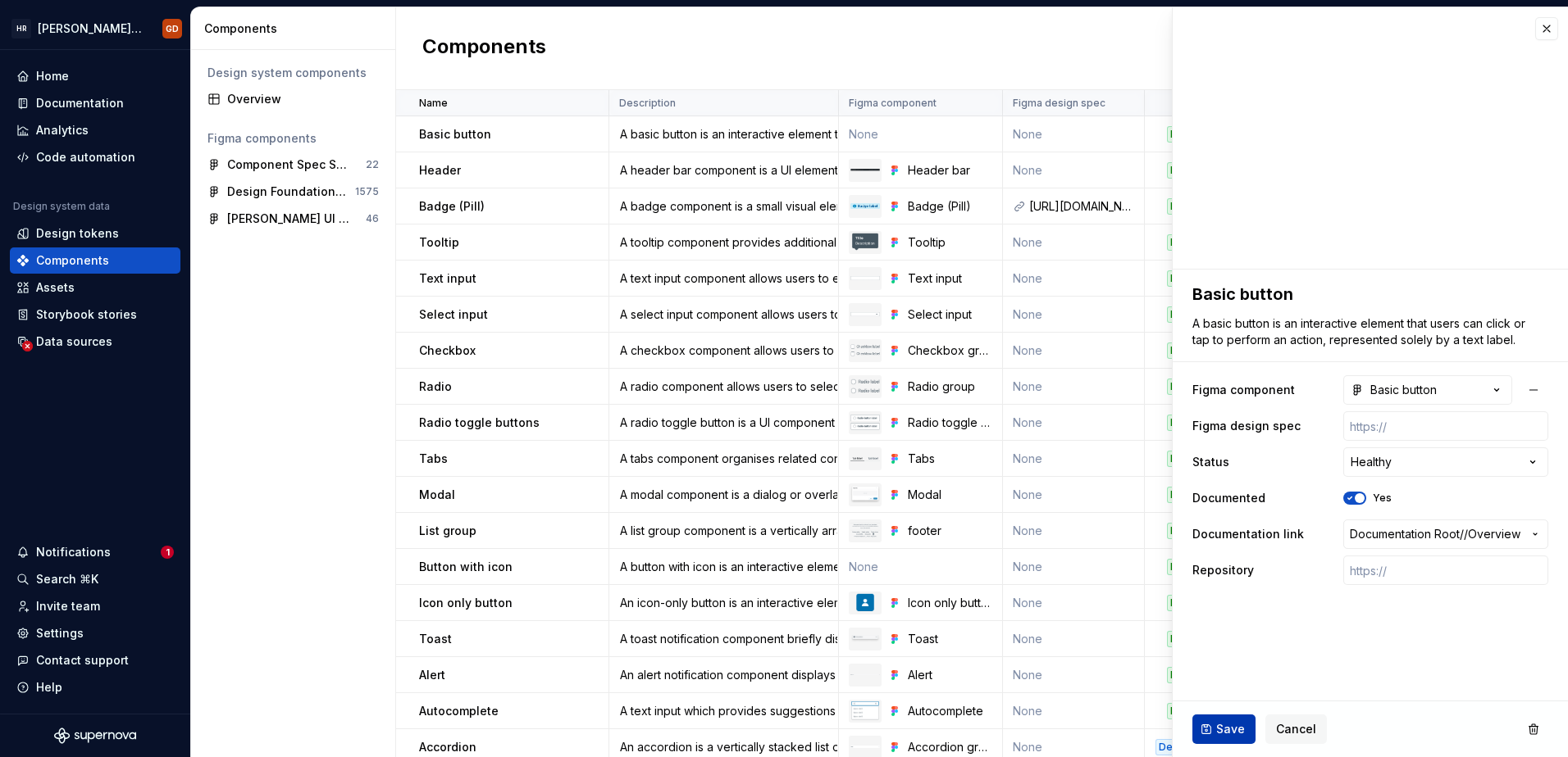
click at [1216, 729] on span "Save" at bounding box center [1229, 729] width 29 height 17
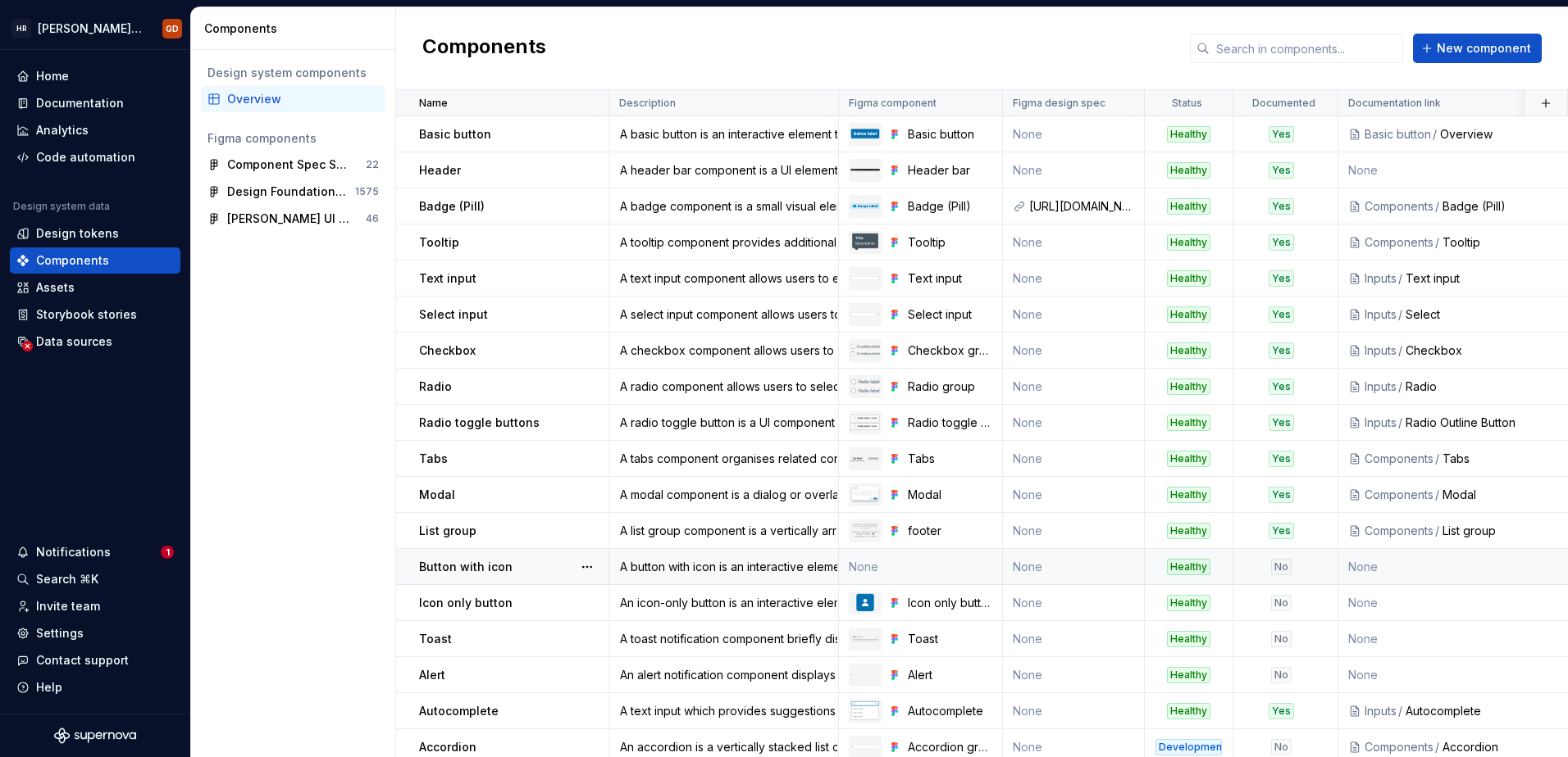
click at [922, 567] on td "None" at bounding box center [921, 567] width 164 height 36
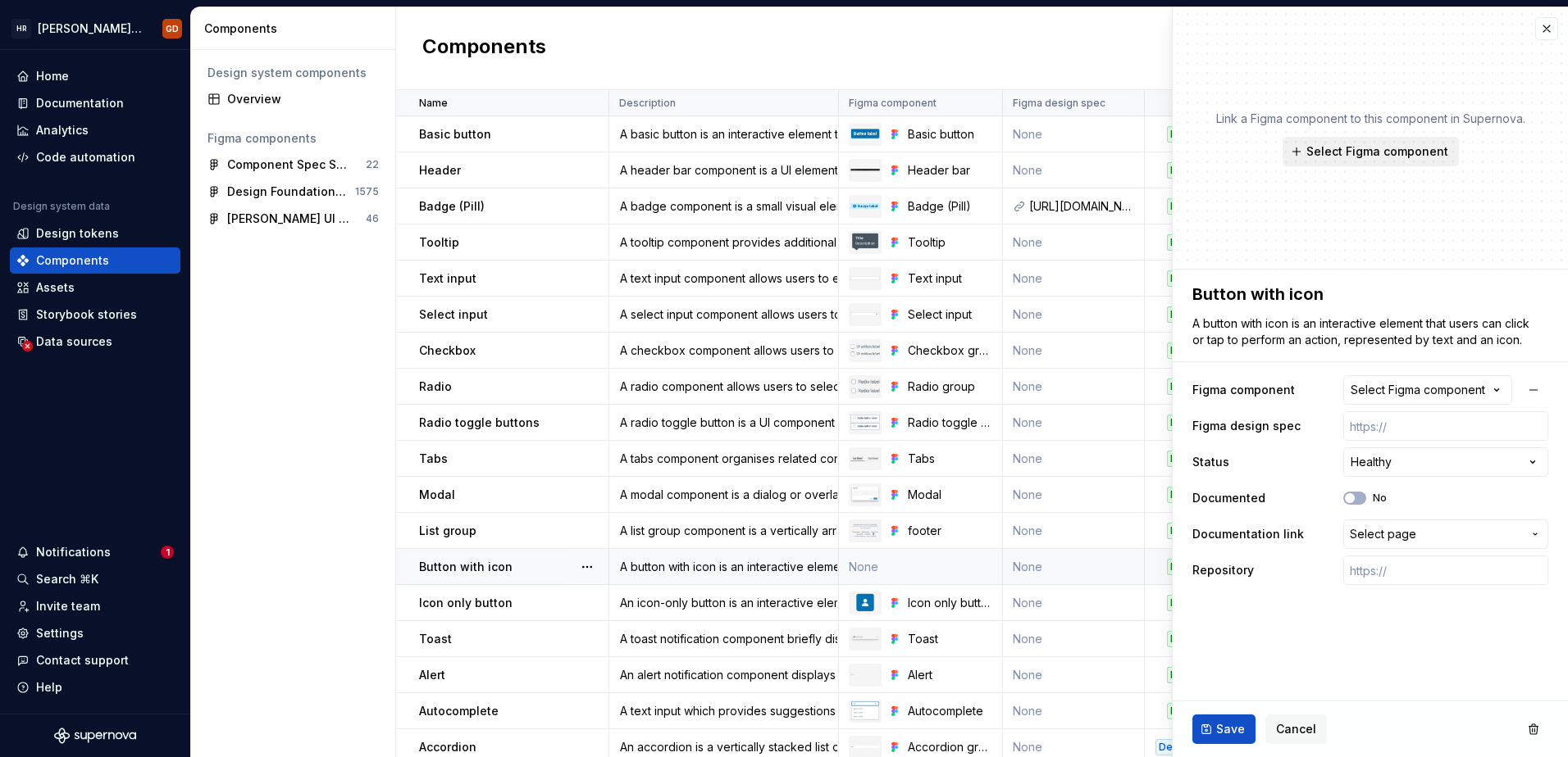
click at [1415, 152] on span "Select Figma component" at bounding box center [1378, 152] width 142 height 17
type textarea "*"
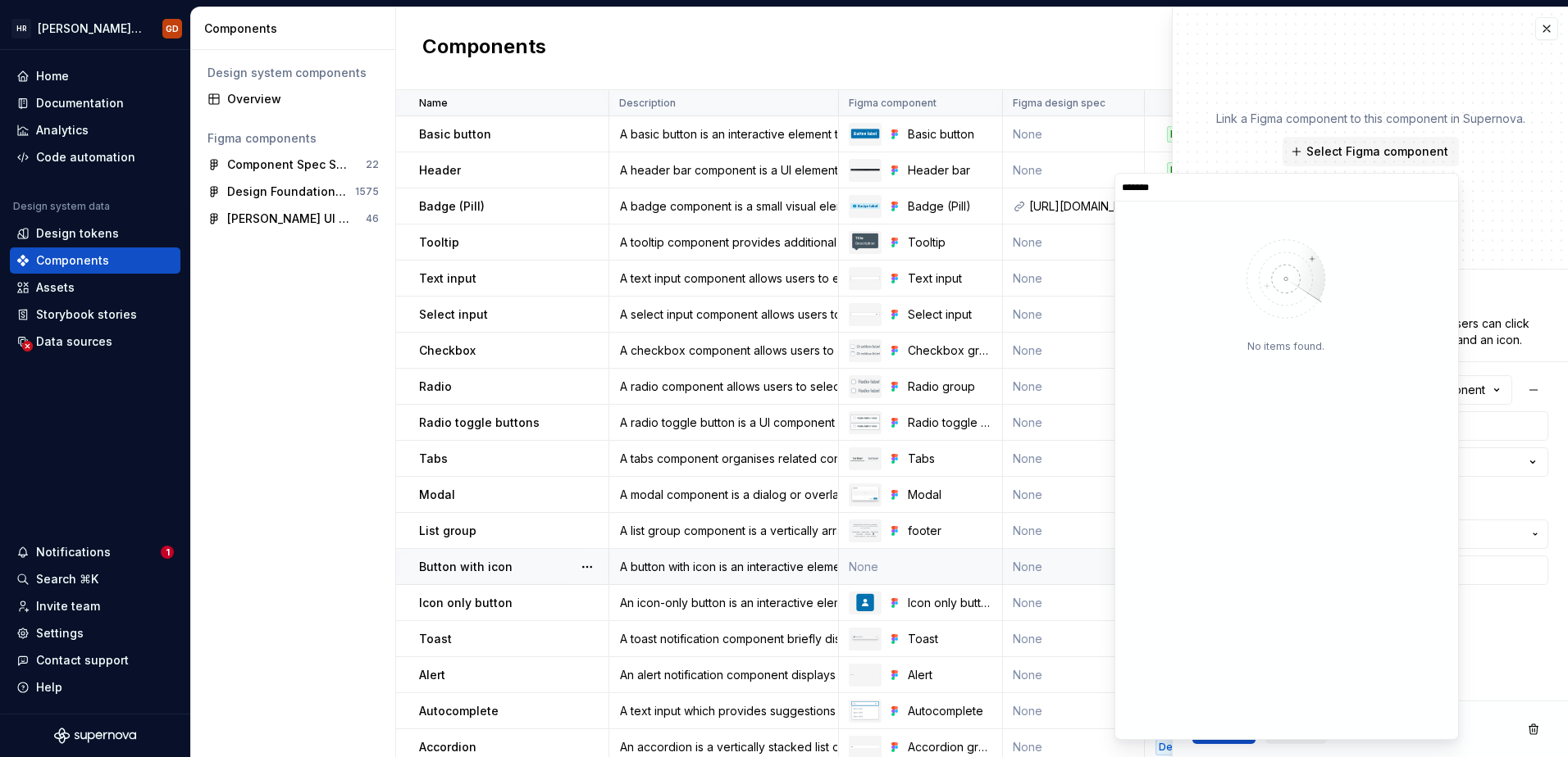
type input "********"
click at [1163, 274] on img at bounding box center [1172, 277] width 88 height 20
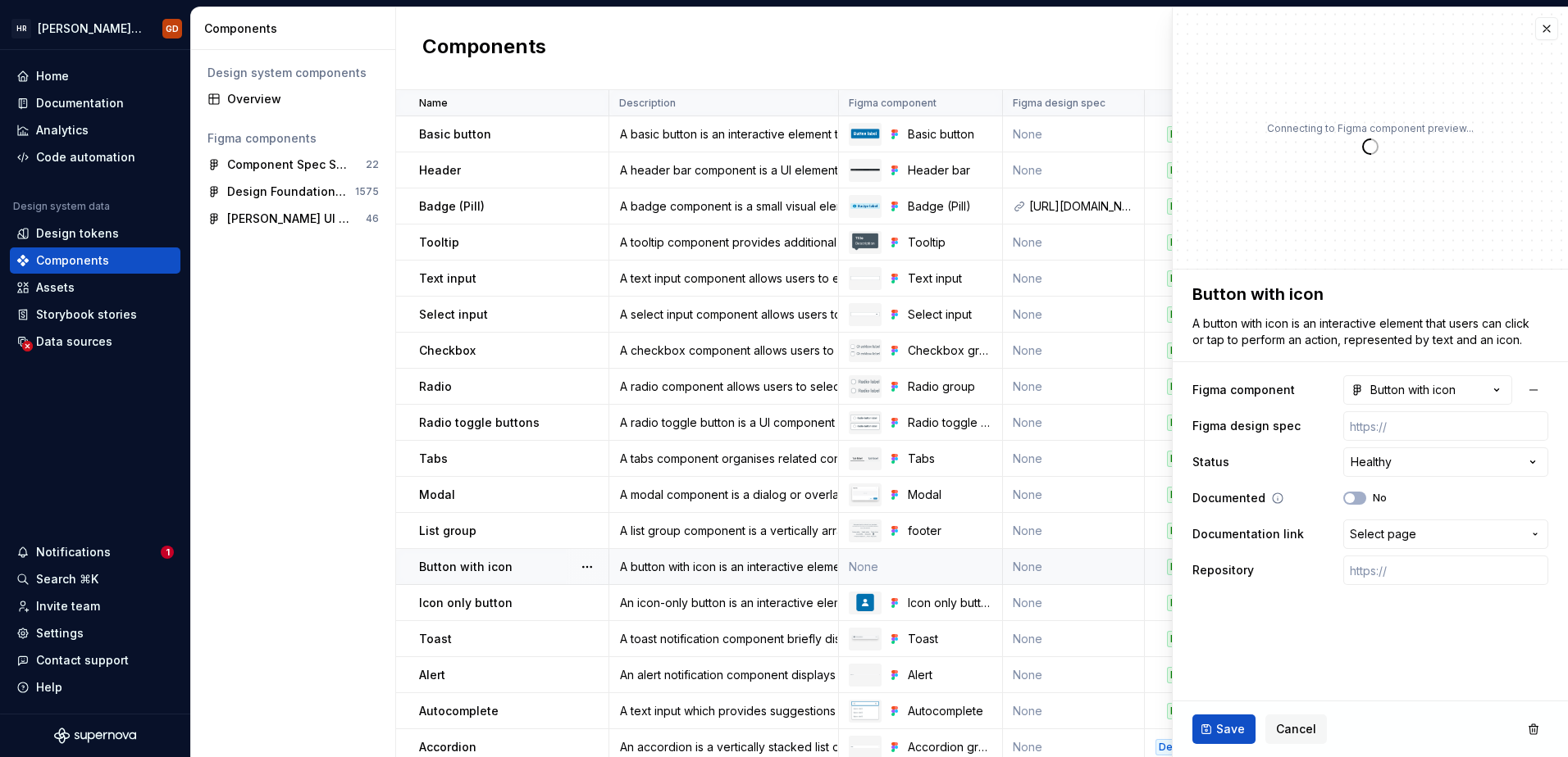
type textarea "*"
click at [1434, 529] on span "Select page" at bounding box center [1435, 534] width 172 height 17
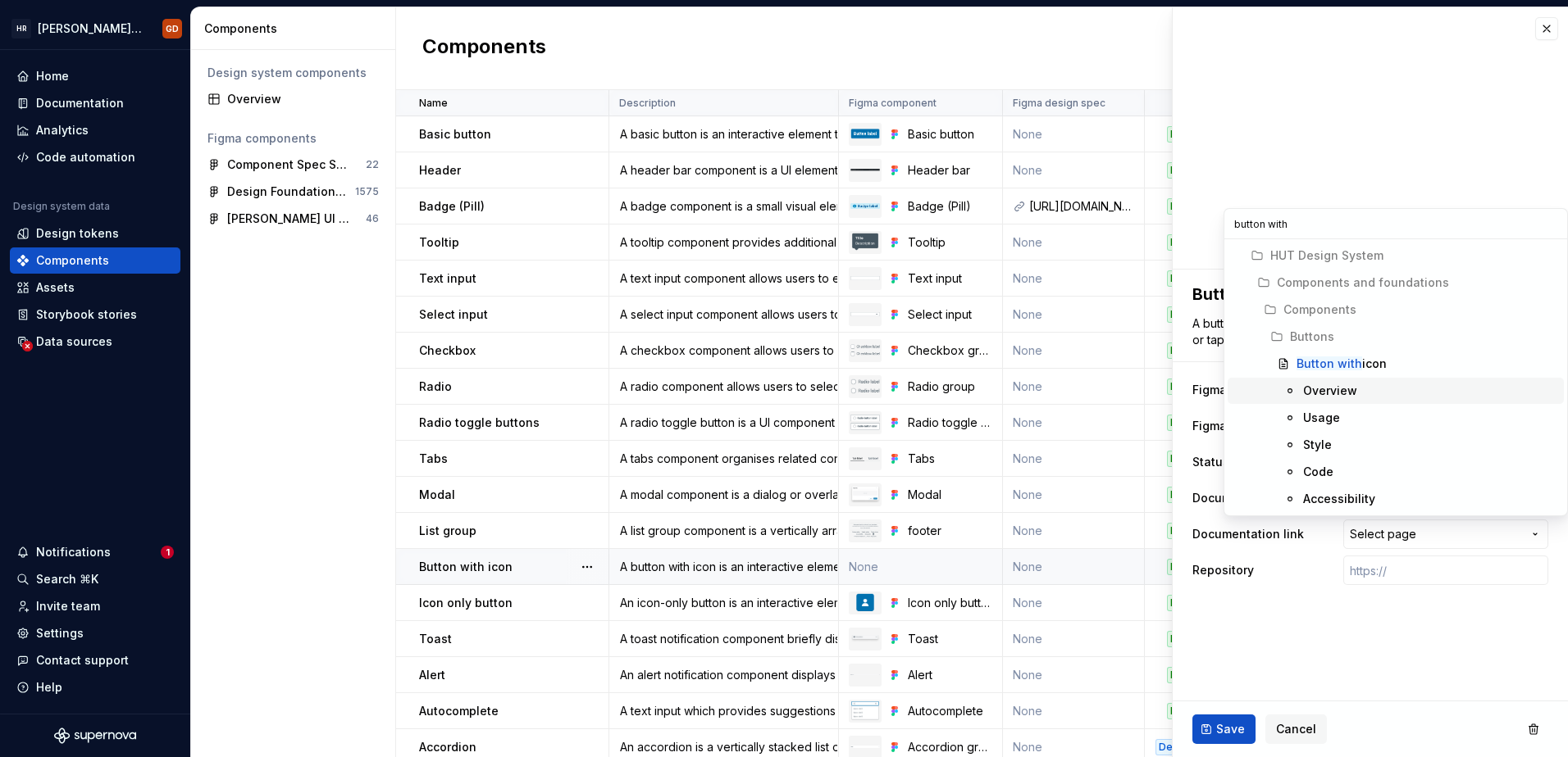
type input "button with"
click at [1343, 390] on div "Overview" at bounding box center [1330, 391] width 54 height 17
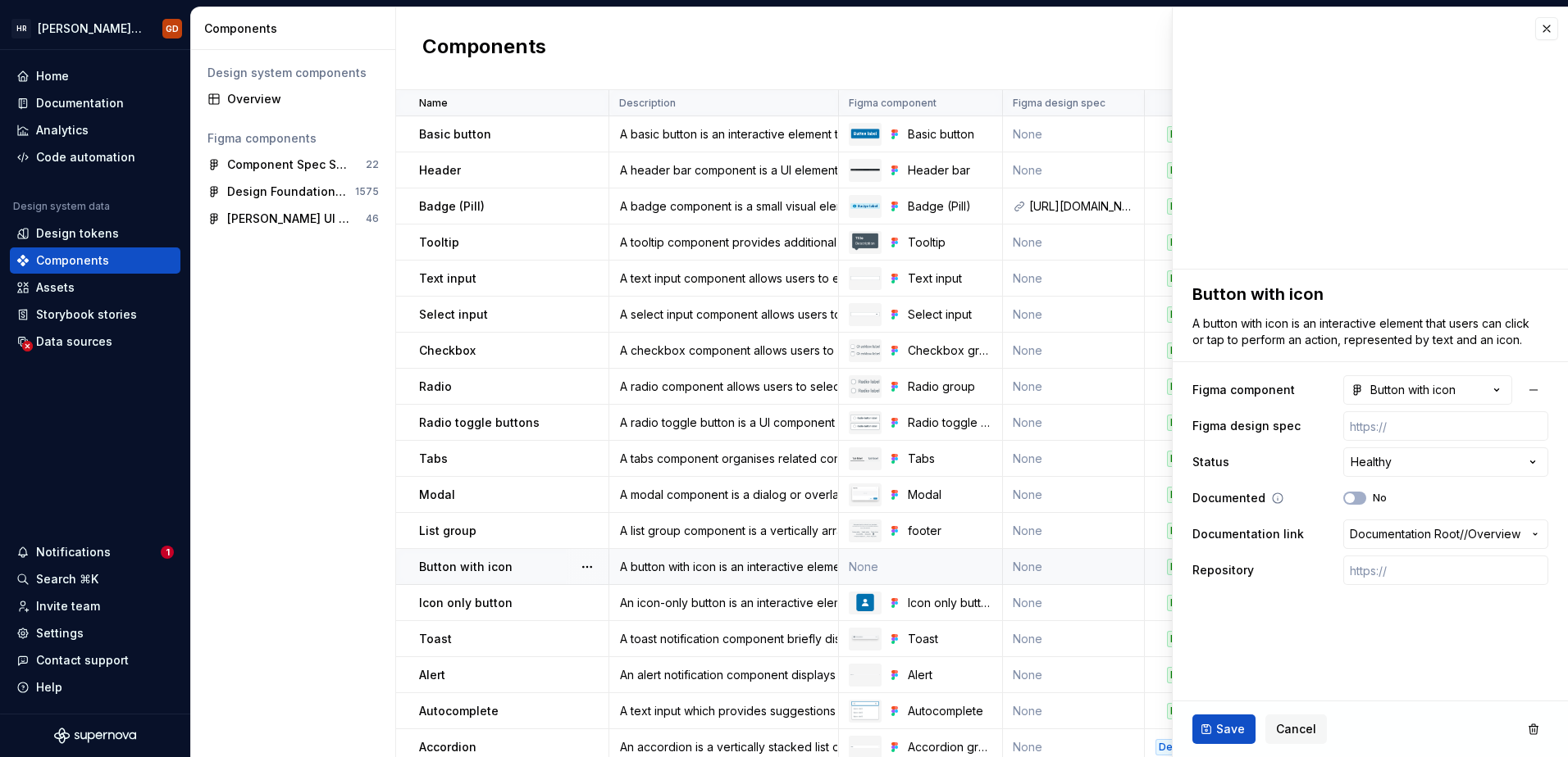
click at [1345, 507] on div "Documented No" at bounding box center [1370, 499] width 356 height 29
click at [1348, 500] on span "button" at bounding box center [1349, 498] width 10 height 10
click at [1231, 726] on span "Save" at bounding box center [1229, 729] width 29 height 17
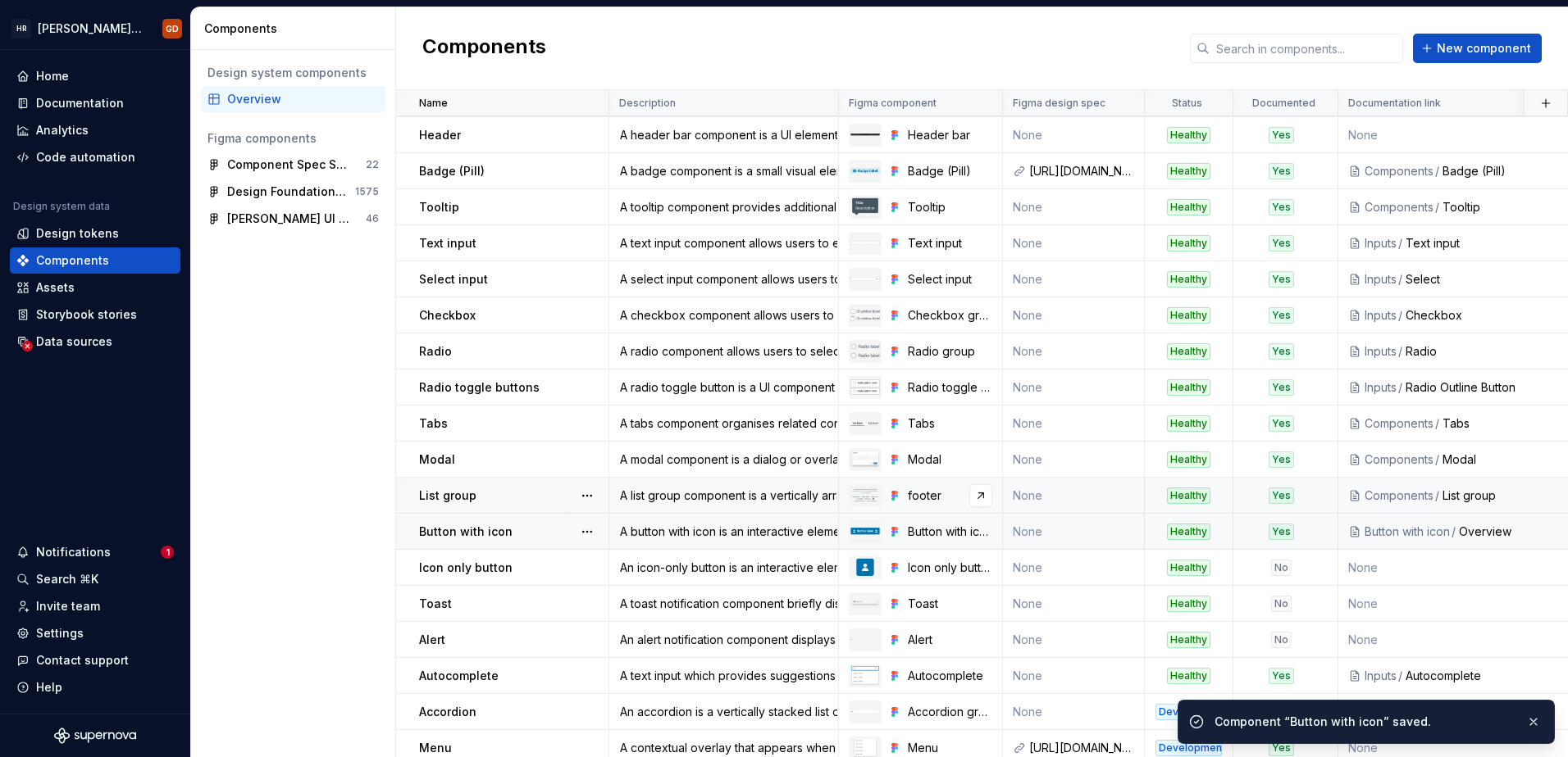
scroll to position [52, 0]
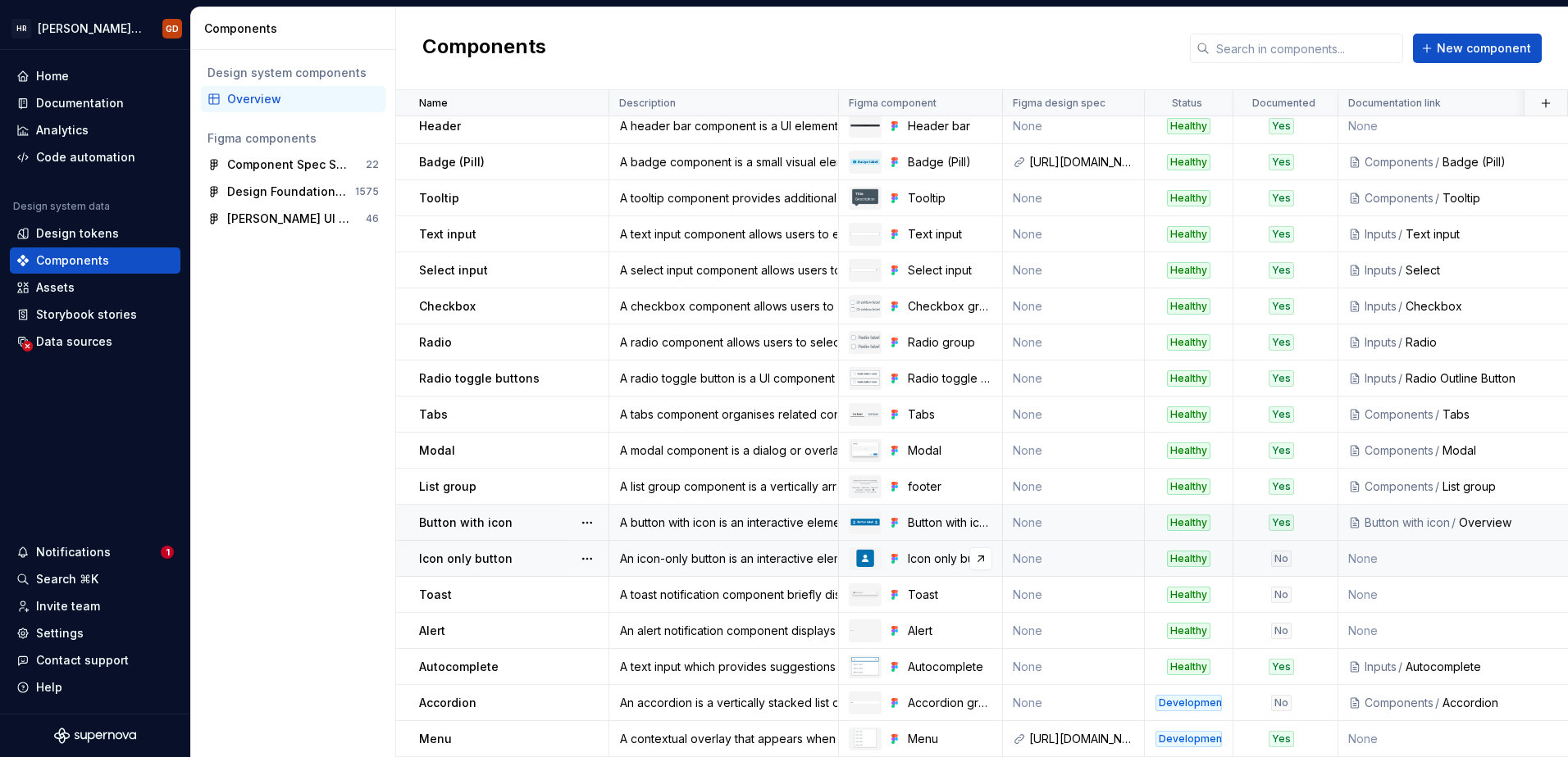
click at [865, 549] on img at bounding box center [864, 558] width 19 height 19
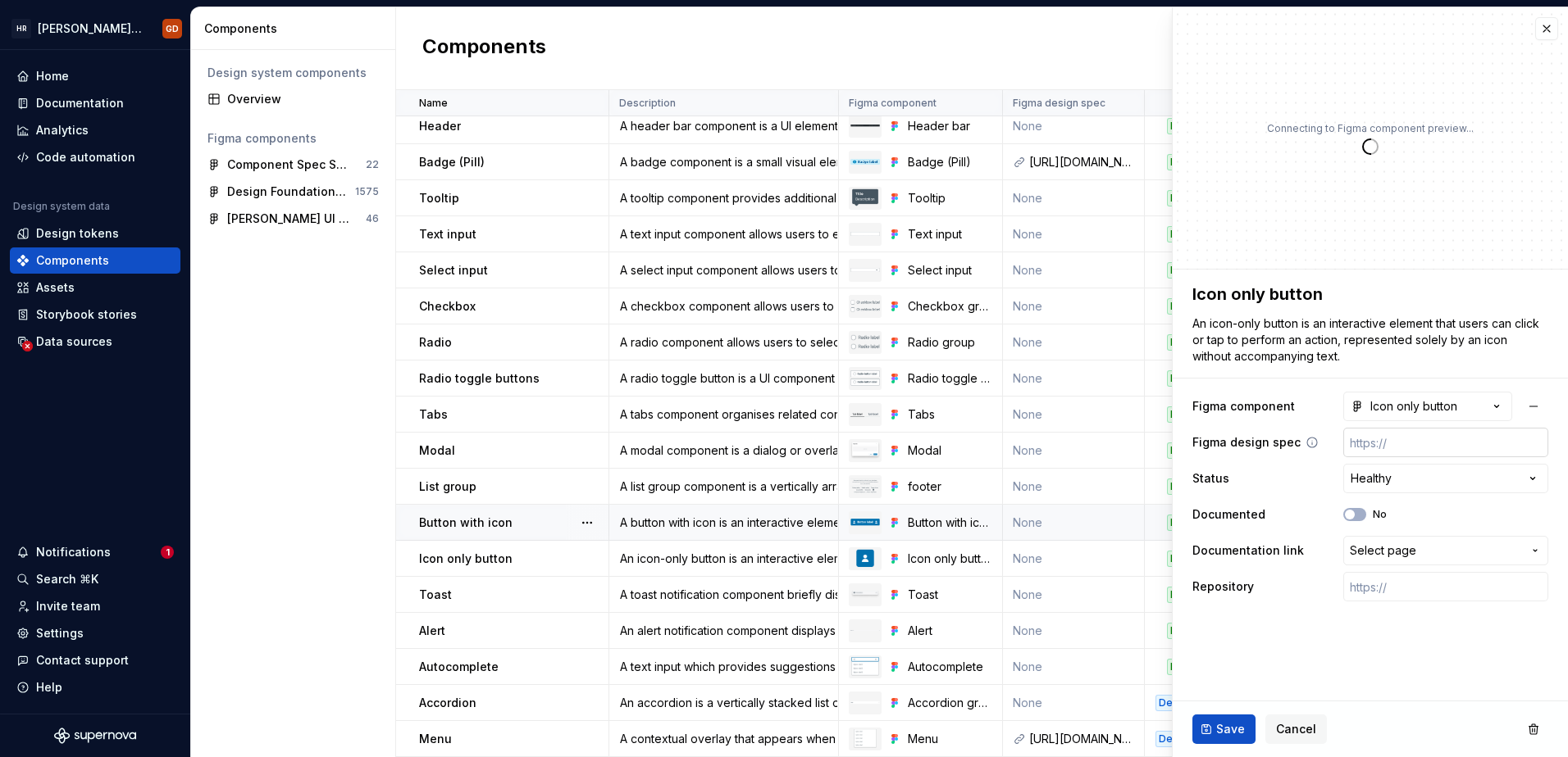
click at [1440, 452] on input "text" at bounding box center [1446, 442] width 205 height 29
drag, startPoint x: 1437, startPoint y: 448, endPoint x: 1428, endPoint y: 451, distance: 9.5
click at [1437, 448] on input "text" at bounding box center [1446, 442] width 205 height 29
drag, startPoint x: 1249, startPoint y: 636, endPoint x: 1297, endPoint y: 568, distance: 83.2
click at [1249, 633] on fieldset "**********" at bounding box center [1370, 513] width 396 height 487
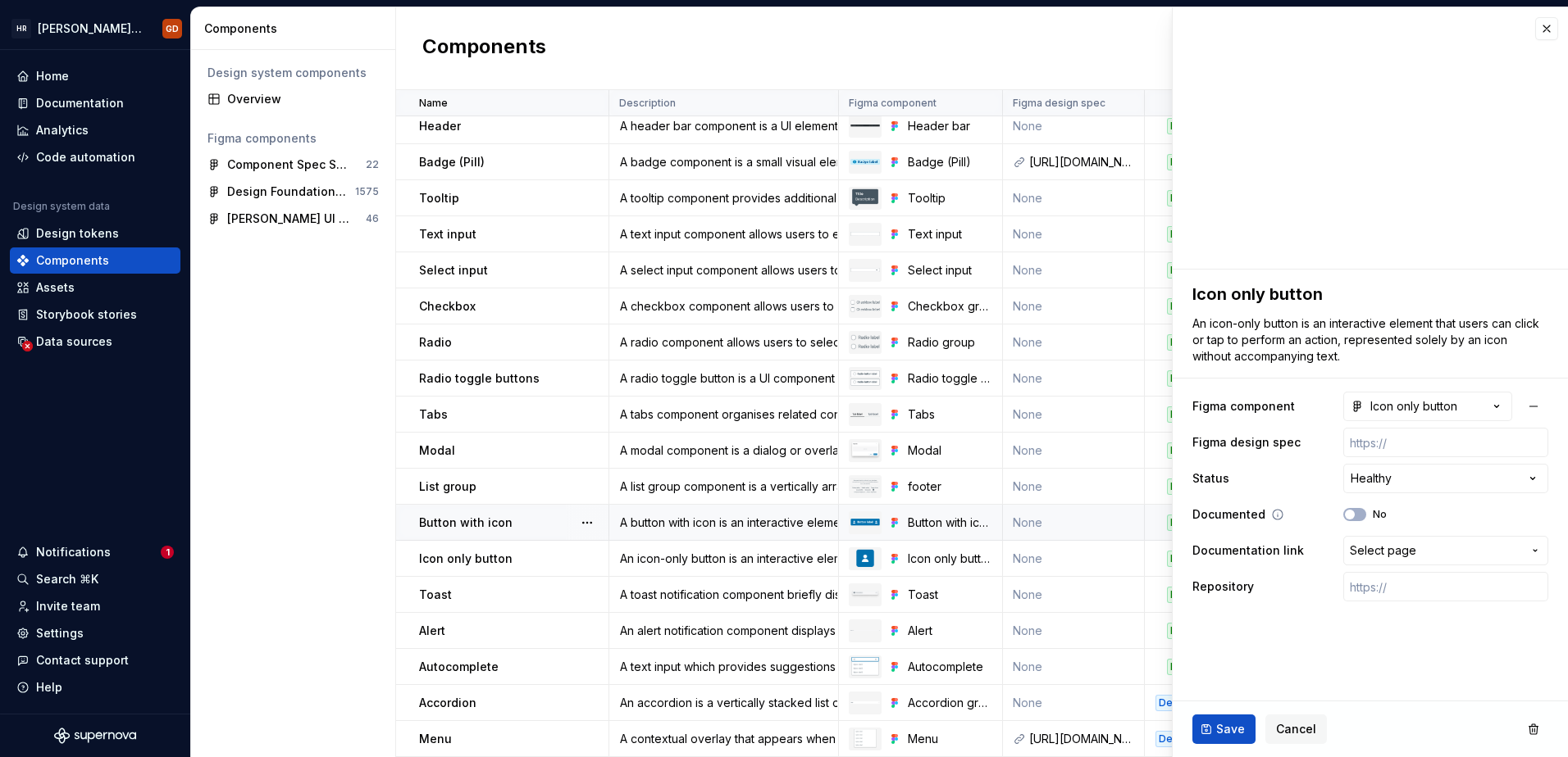
click at [1366, 507] on div "Documented No" at bounding box center [1370, 515] width 356 height 29
click at [1358, 515] on button "No" at bounding box center [1355, 514] width 23 height 13
type textarea "*"
click at [1375, 546] on span "Select page" at bounding box center [1383, 551] width 66 height 17
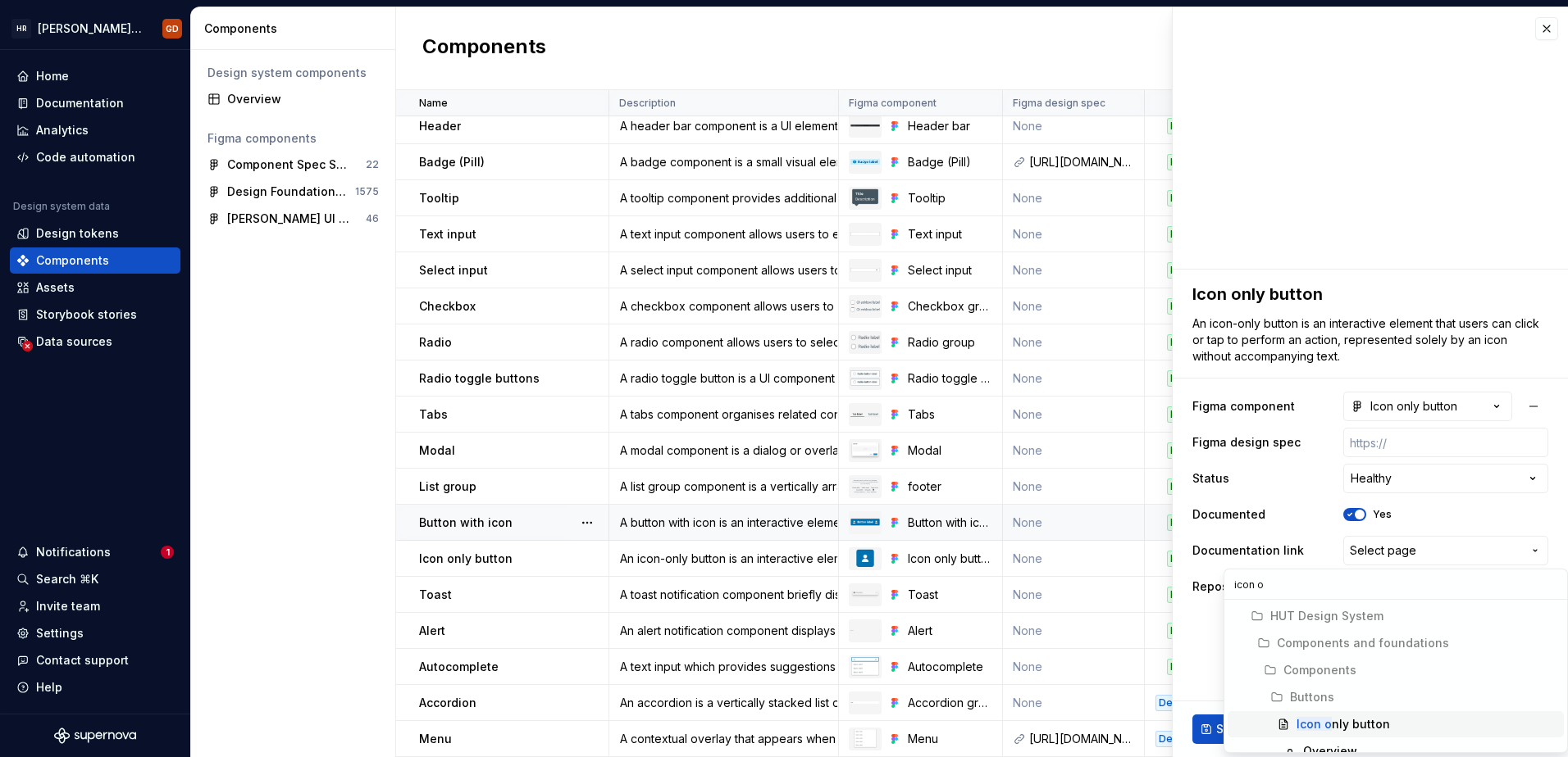
type input "icon on"
click at [1339, 667] on div "Overview" at bounding box center [1330, 670] width 54 height 17
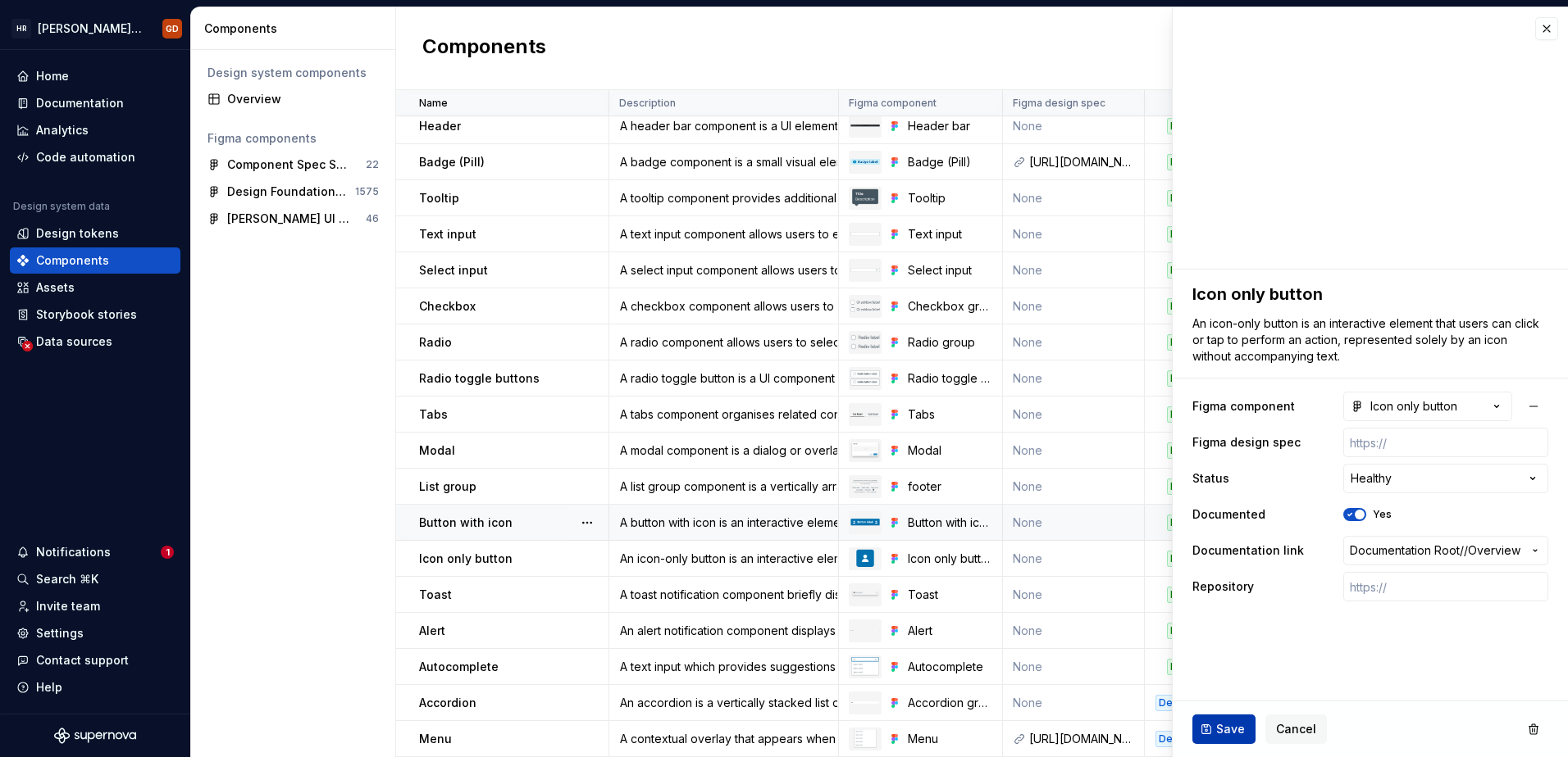
click at [1222, 732] on span "Save" at bounding box center [1229, 729] width 29 height 17
type textarea "*"
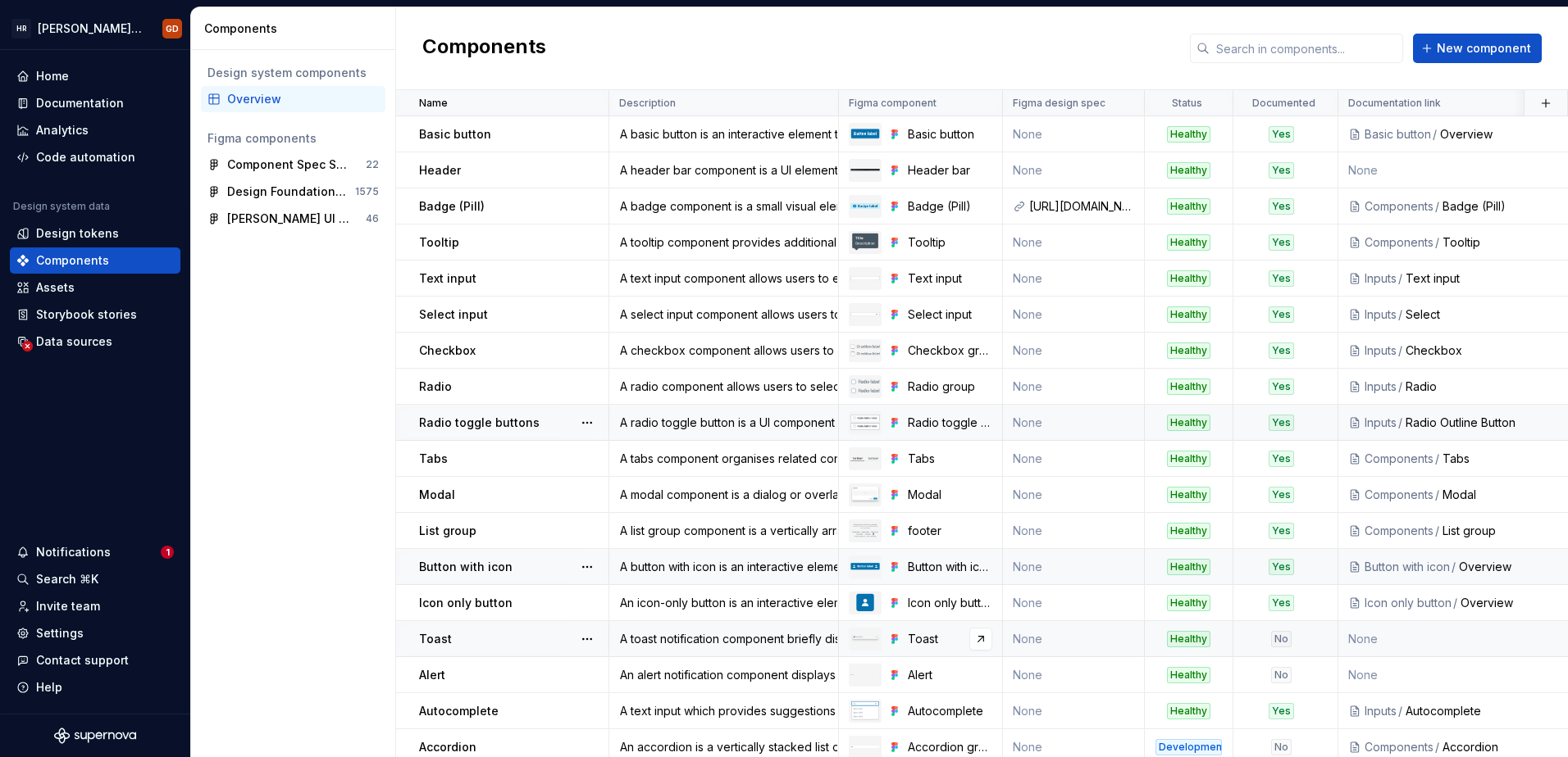
scroll to position [52, 0]
